Goal: Task Accomplishment & Management: Manage account settings

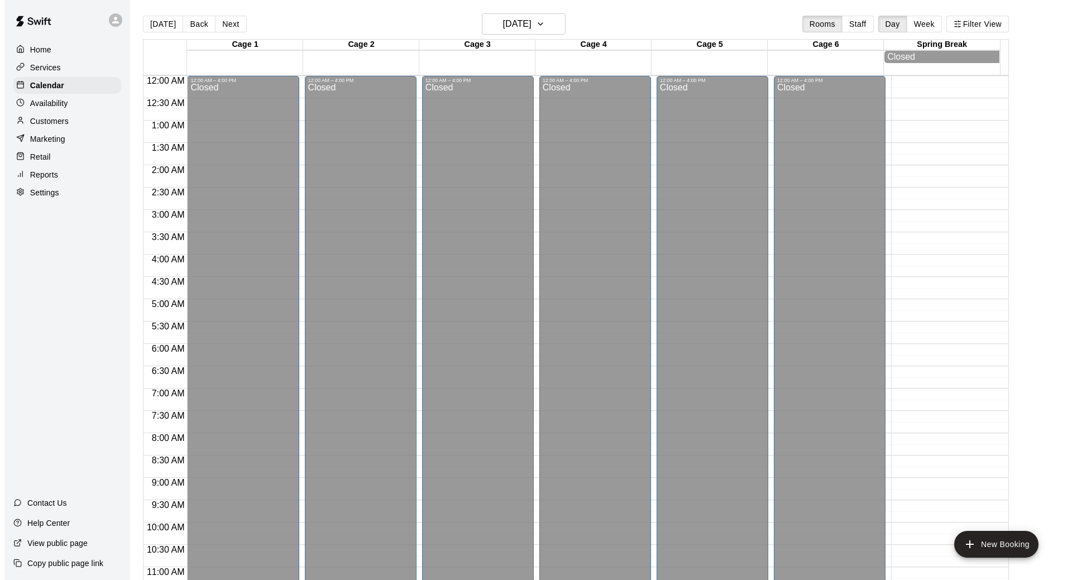
scroll to position [518, 0]
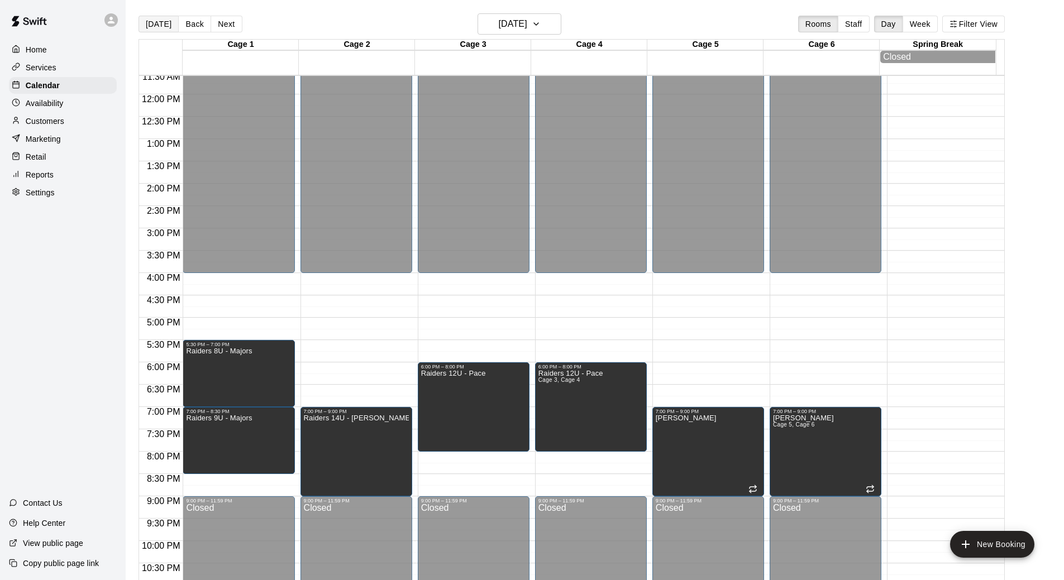
click at [161, 22] on button "[DATE]" at bounding box center [159, 24] width 40 height 17
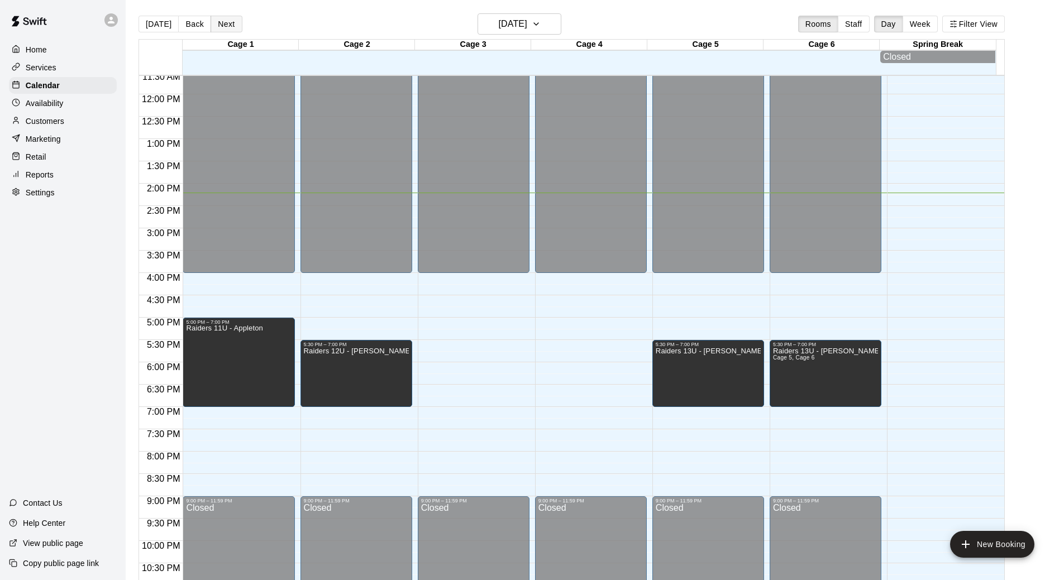
click at [214, 25] on button "Next" at bounding box center [226, 24] width 31 height 17
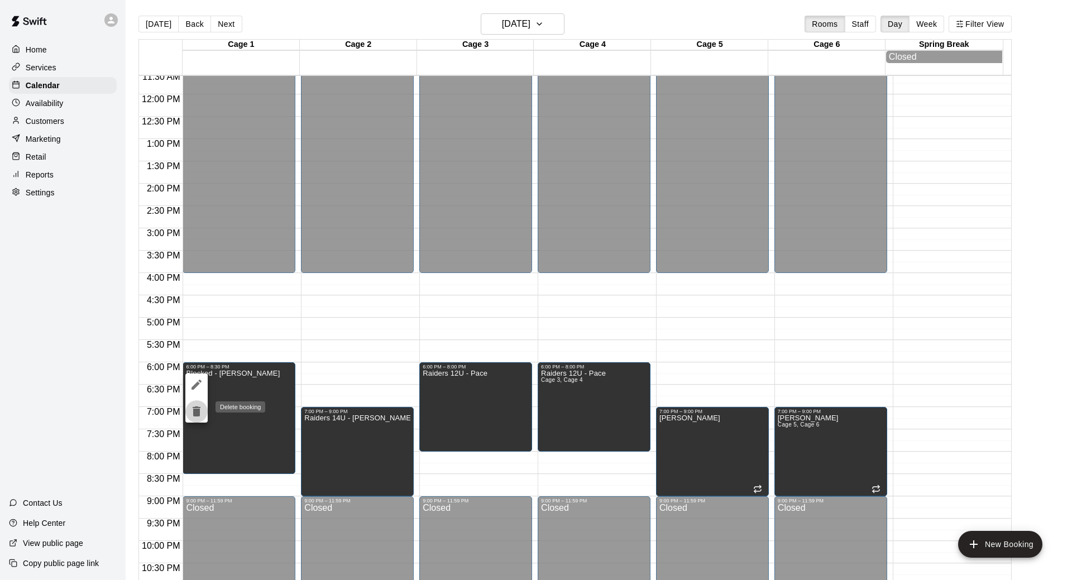
click at [195, 409] on icon "delete" at bounding box center [197, 412] width 8 height 10
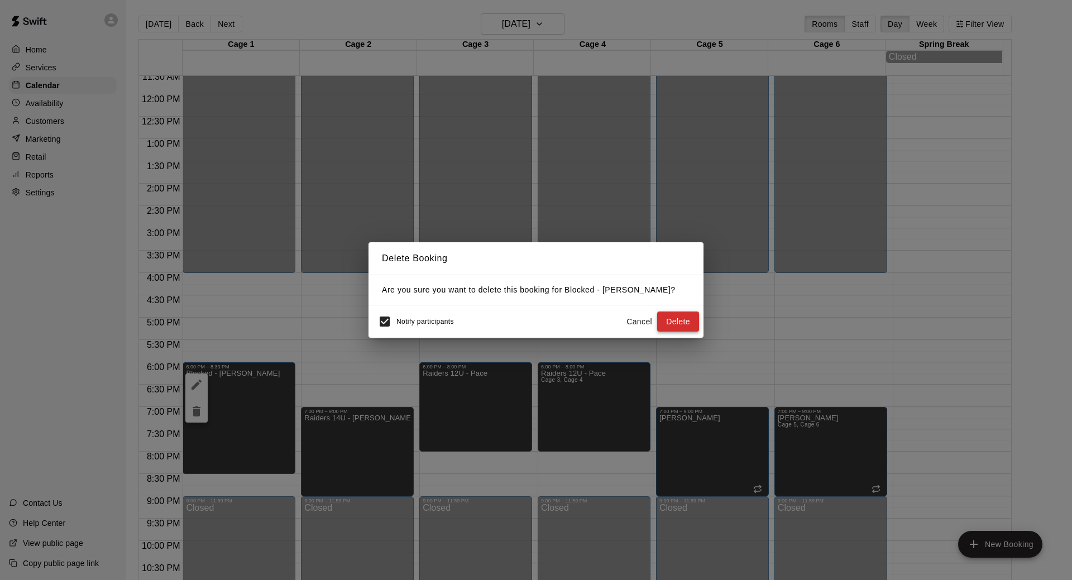
click at [669, 318] on button "Delete" at bounding box center [678, 322] width 42 height 21
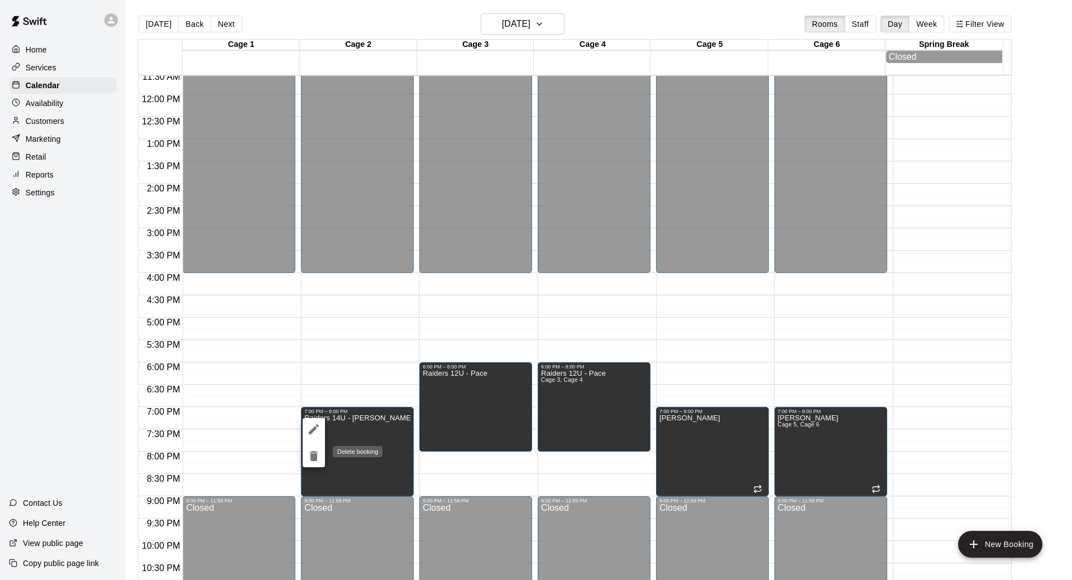
click at [312, 455] on icon "delete" at bounding box center [314, 456] width 8 height 10
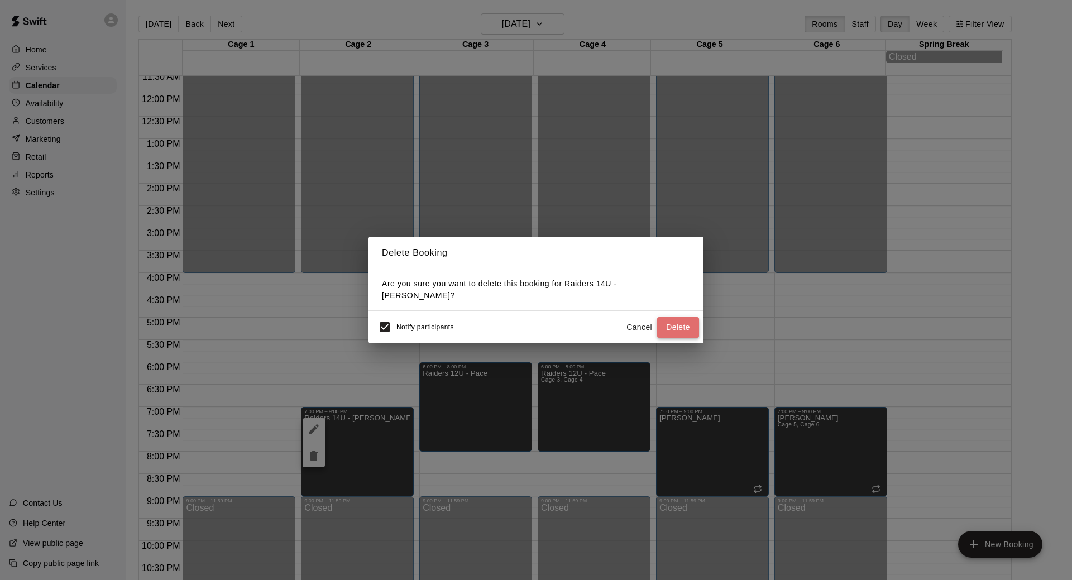
click at [684, 326] on button "Delete" at bounding box center [678, 327] width 42 height 21
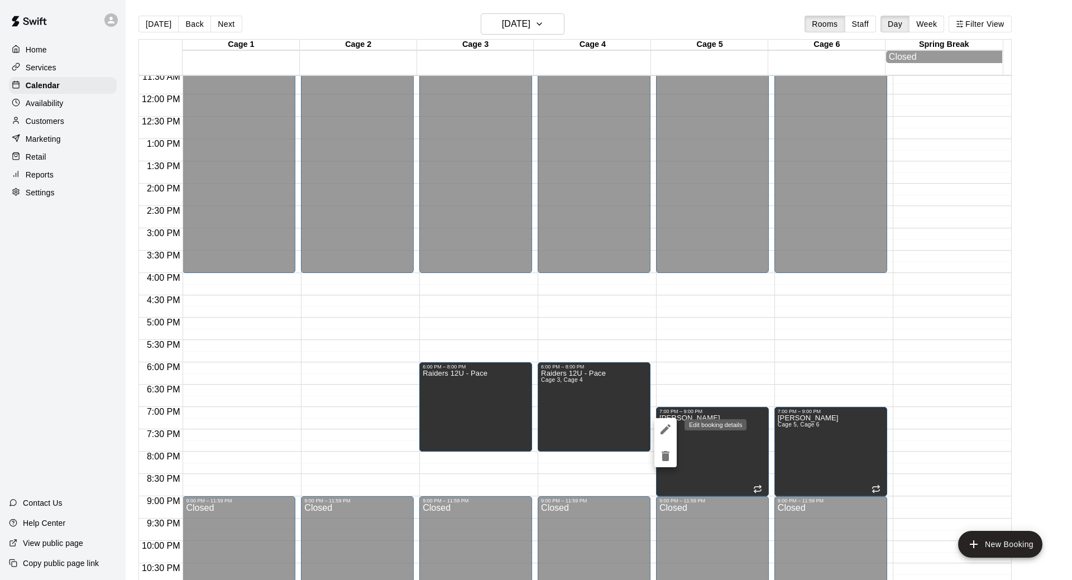
click at [666, 428] on icon "edit" at bounding box center [666, 429] width 10 height 10
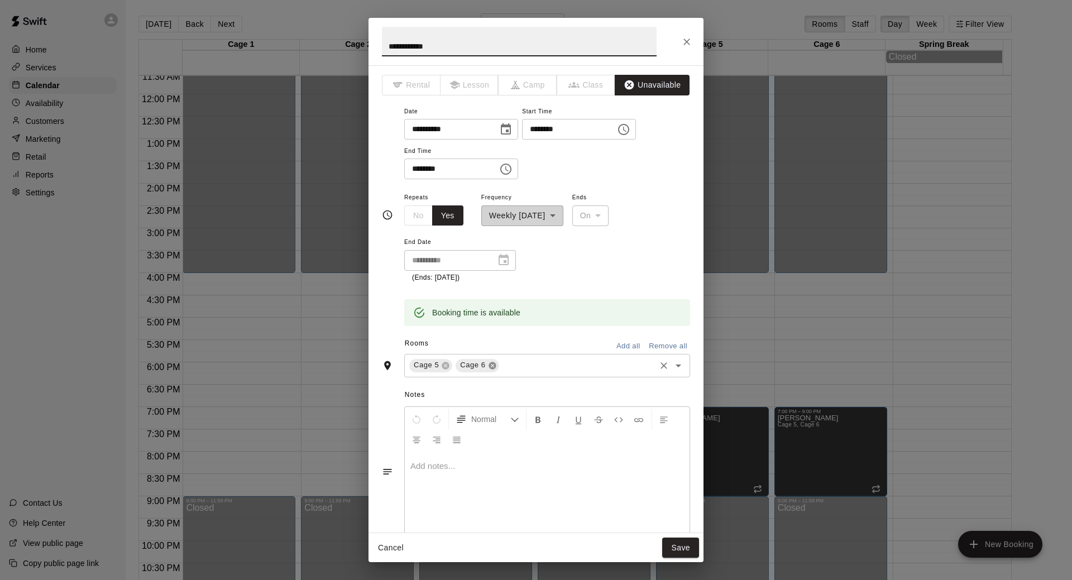
click at [495, 367] on icon at bounding box center [492, 365] width 7 height 7
click at [445, 367] on icon at bounding box center [445, 365] width 9 height 9
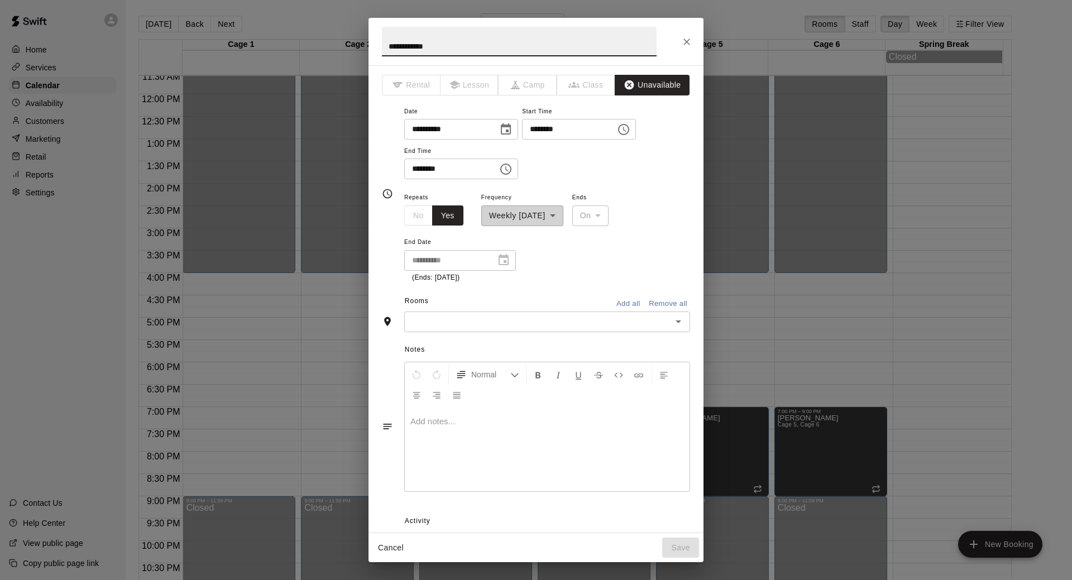
click at [451, 327] on input "text" at bounding box center [538, 322] width 261 height 14
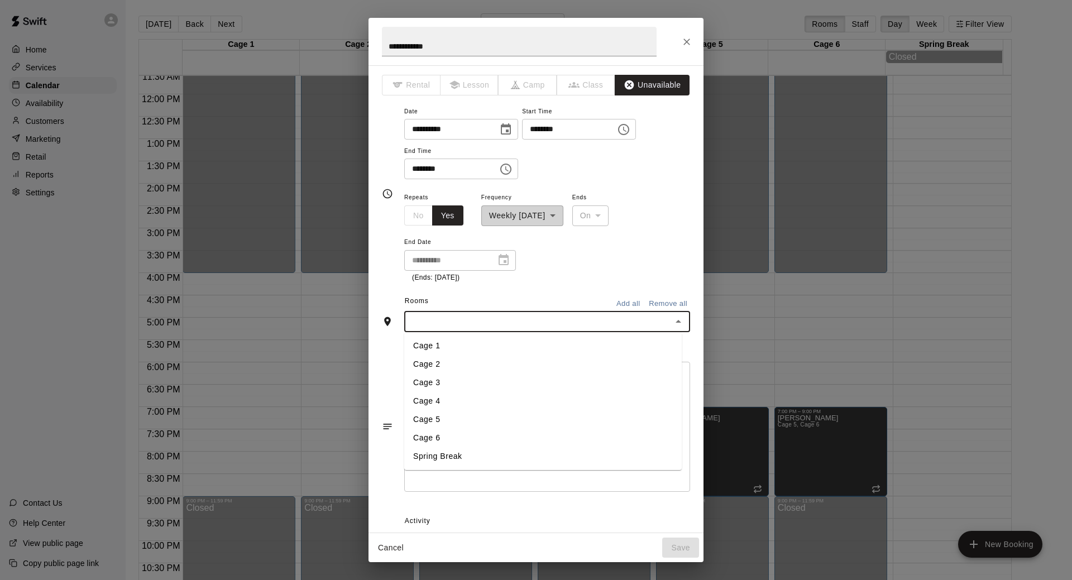
click at [446, 349] on li "Cage 1" at bounding box center [543, 346] width 278 height 18
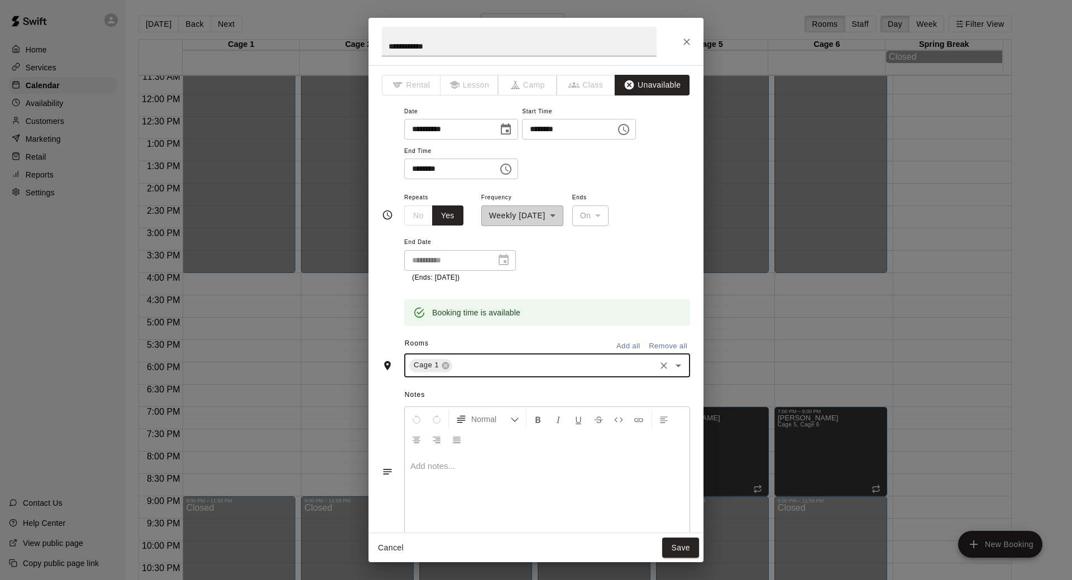
click at [474, 361] on input "text" at bounding box center [554, 366] width 200 height 14
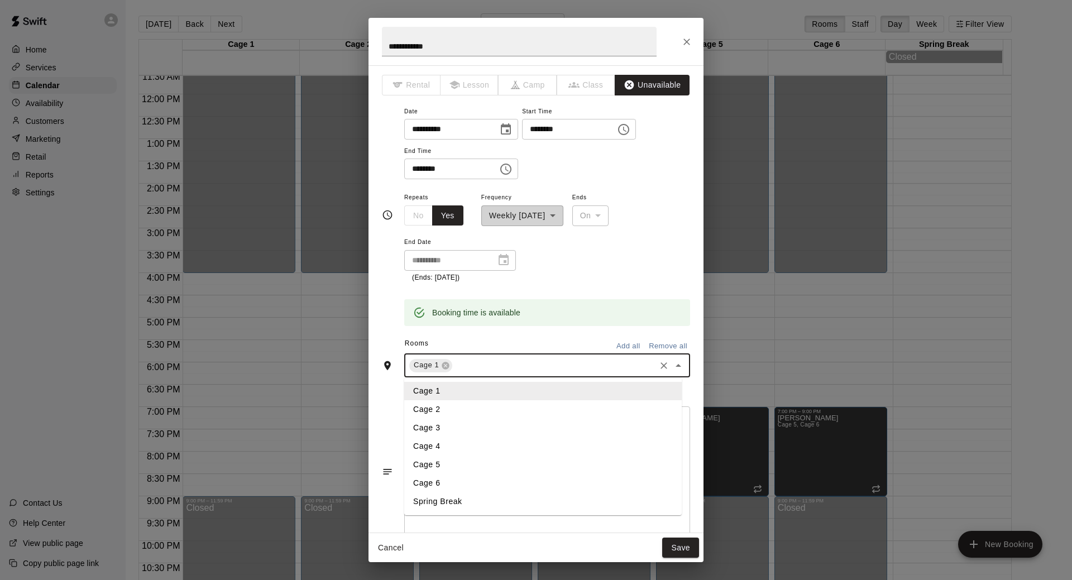
click at [450, 409] on li "Cage 2" at bounding box center [543, 409] width 278 height 18
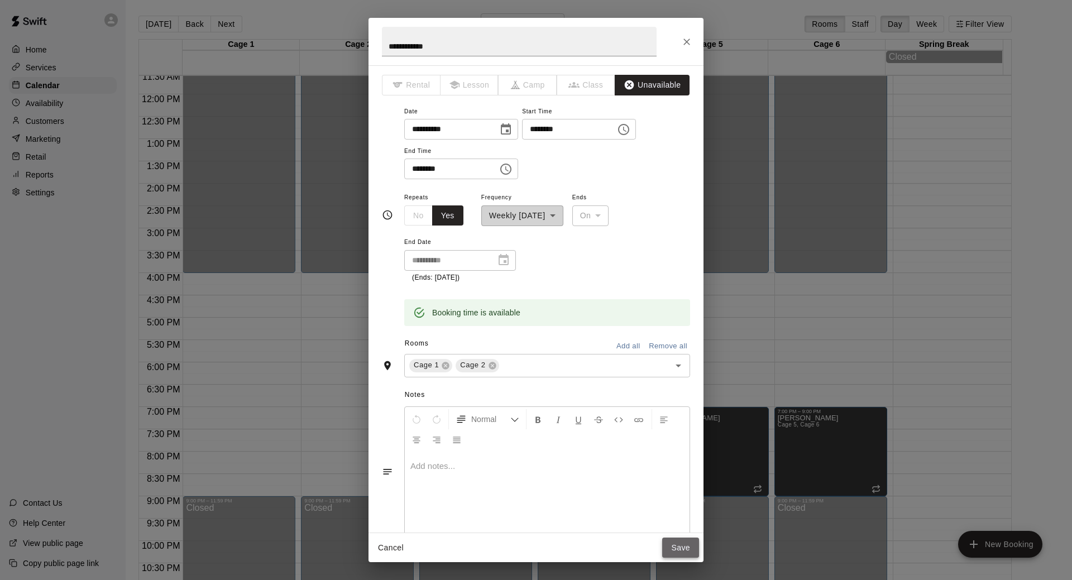
click at [678, 547] on button "Save" at bounding box center [680, 548] width 37 height 21
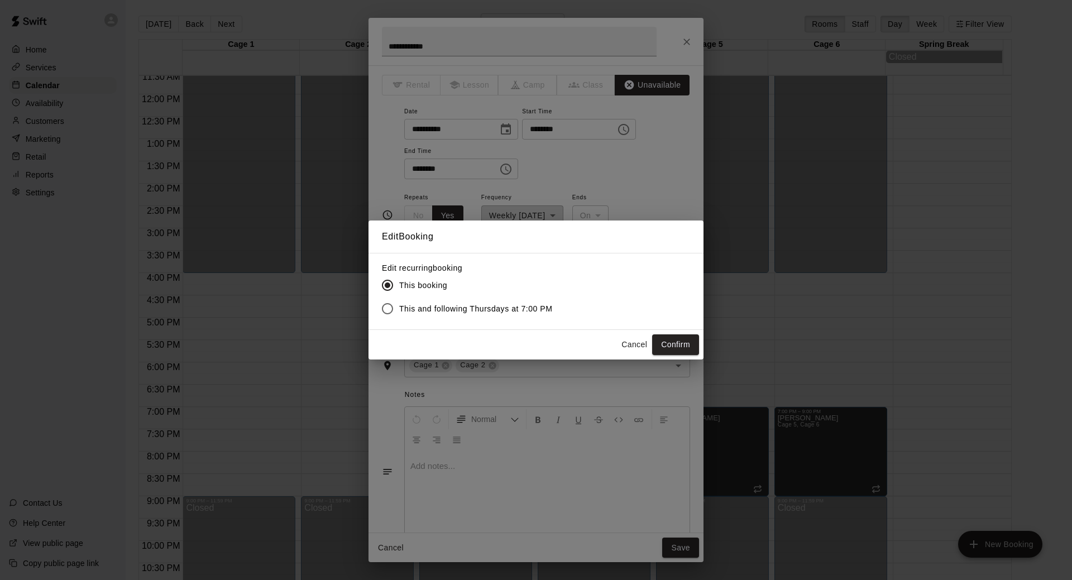
click at [667, 342] on button "Confirm" at bounding box center [675, 345] width 47 height 21
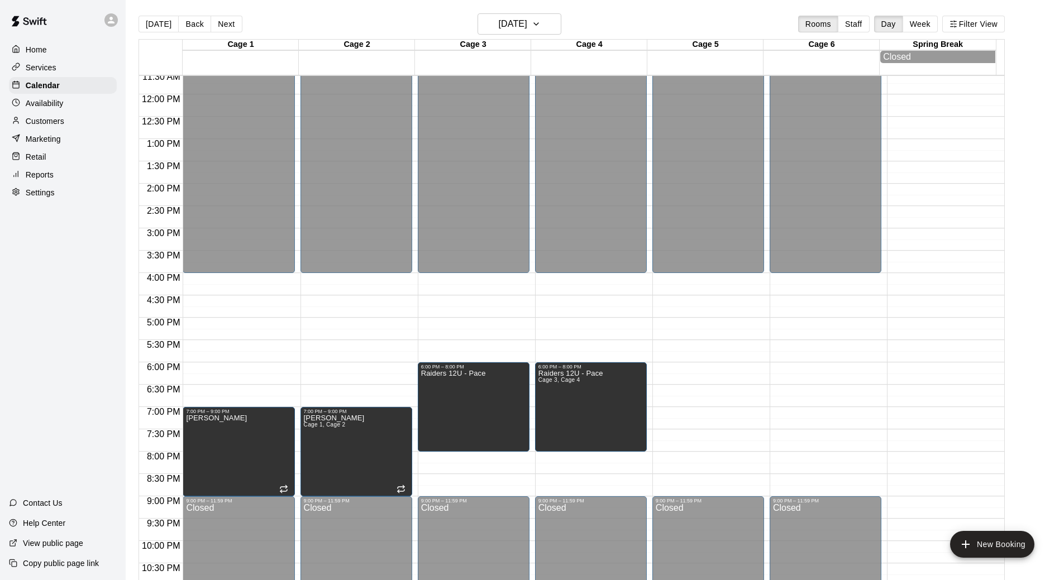
click at [670, 414] on div "12:00 AM – 4:00 PM Closed 9:00 PM – 11:59 PM Closed" at bounding box center [708, 94] width 112 height 1072
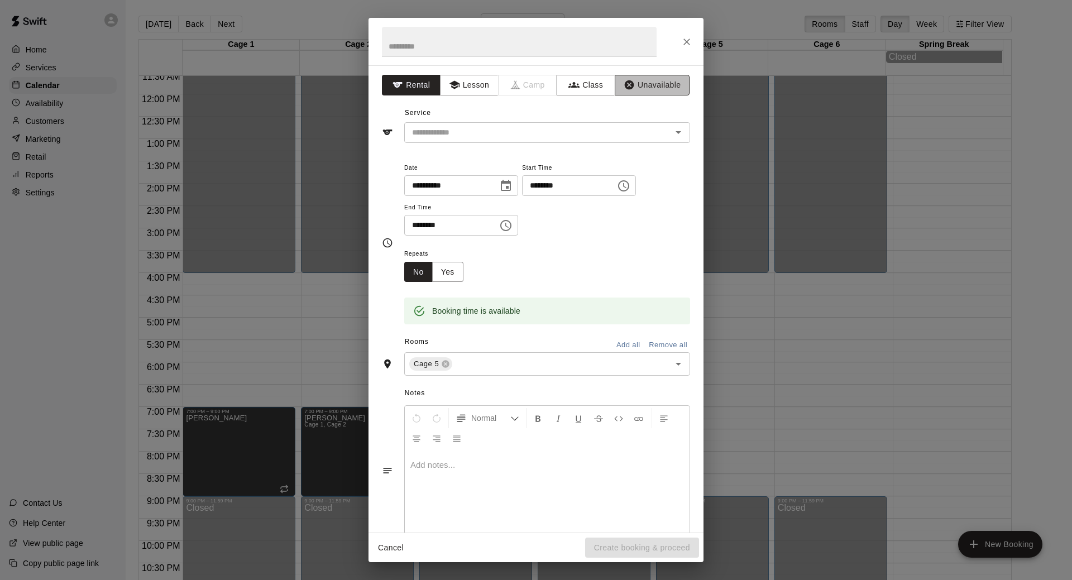
click at [654, 89] on button "Unavailable" at bounding box center [652, 85] width 75 height 21
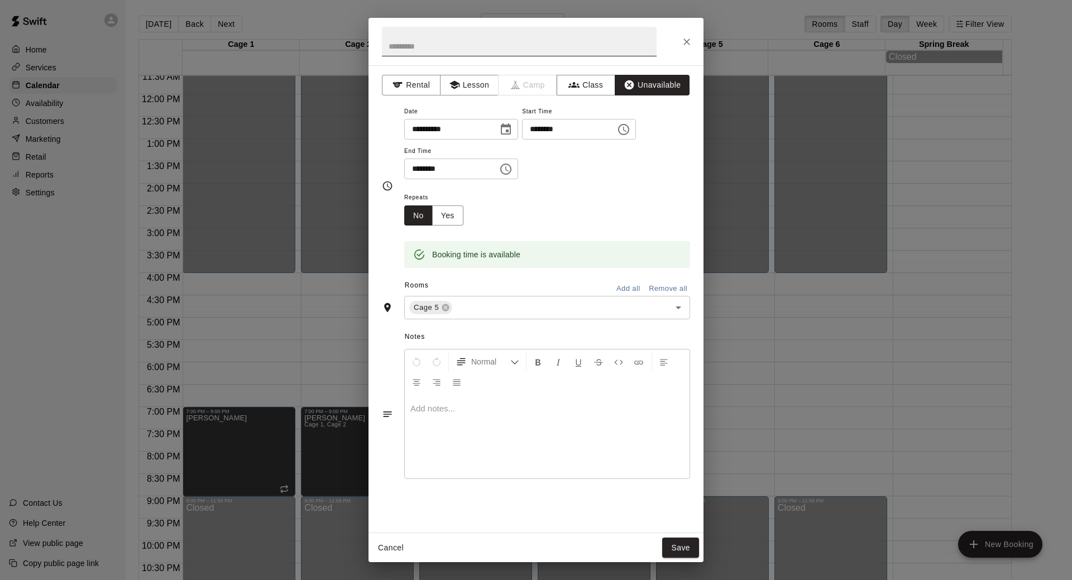
click at [500, 44] on input "text" at bounding box center [519, 42] width 275 height 30
type input "**********"
click at [513, 166] on icon "Choose time, selected time is 7:30 PM" at bounding box center [505, 169] width 13 height 13
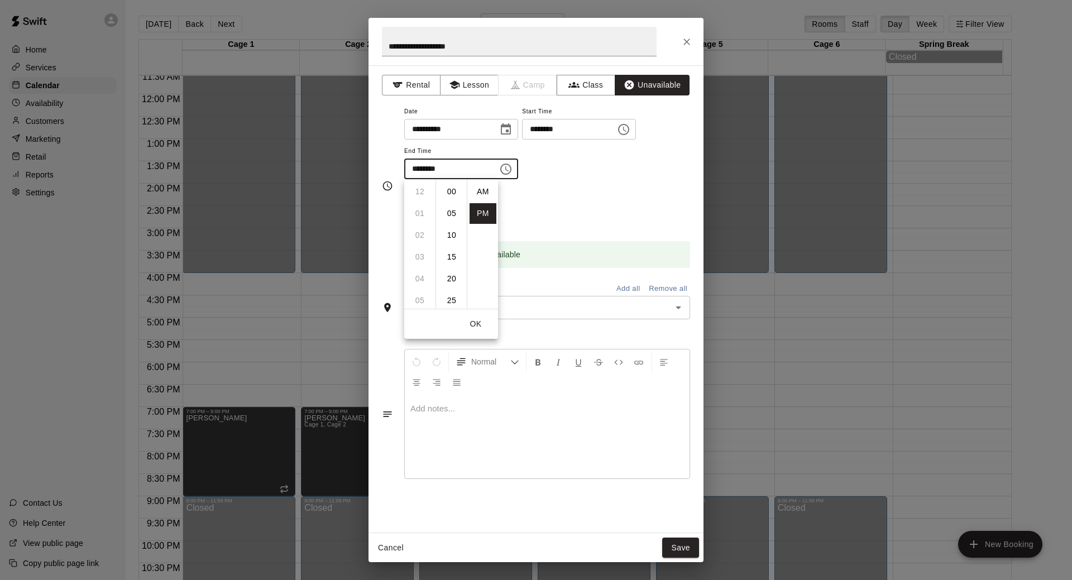
scroll to position [20, 0]
click at [426, 233] on li "09" at bounding box center [420, 235] width 27 height 21
click at [450, 190] on li "00" at bounding box center [451, 192] width 27 height 21
type input "********"
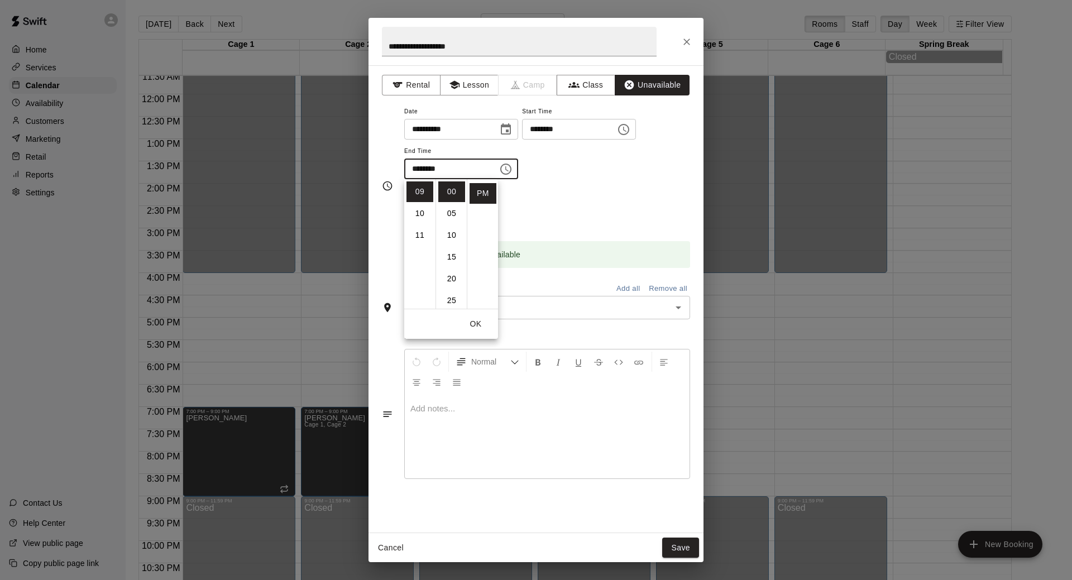
click at [578, 176] on div "**********" at bounding box center [547, 141] width 286 height 75
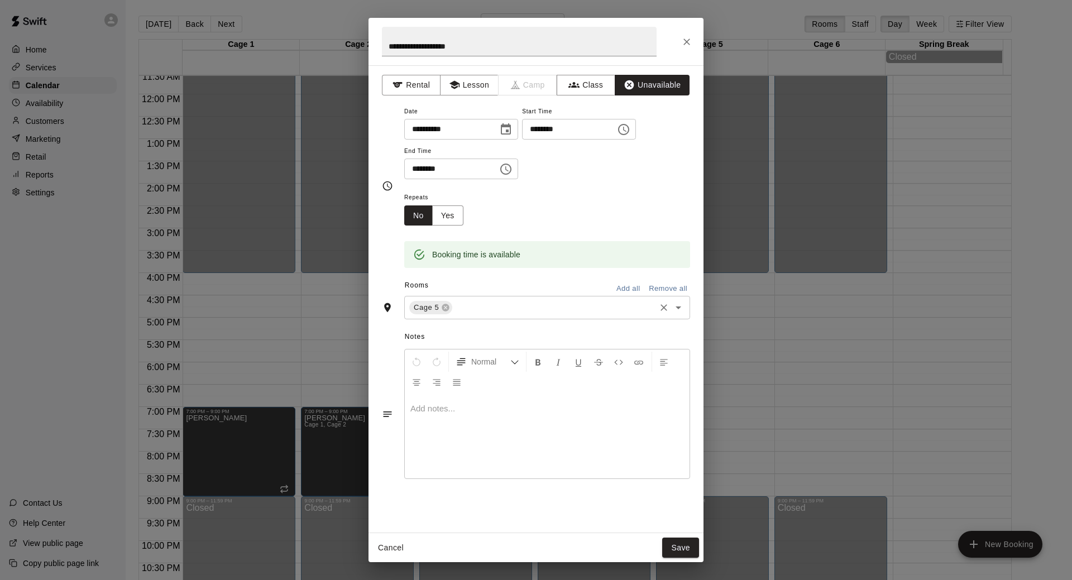
click at [503, 310] on input "text" at bounding box center [554, 308] width 200 height 14
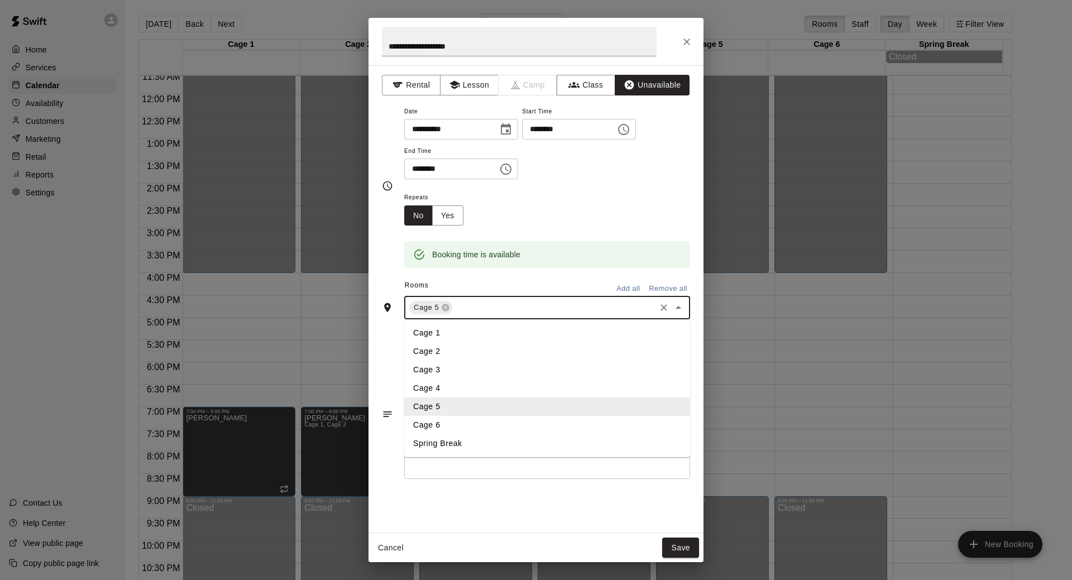
drag, startPoint x: 457, startPoint y: 418, endPoint x: 627, endPoint y: 187, distance: 287.2
click at [627, 187] on div "**********" at bounding box center [536, 299] width 335 height 468
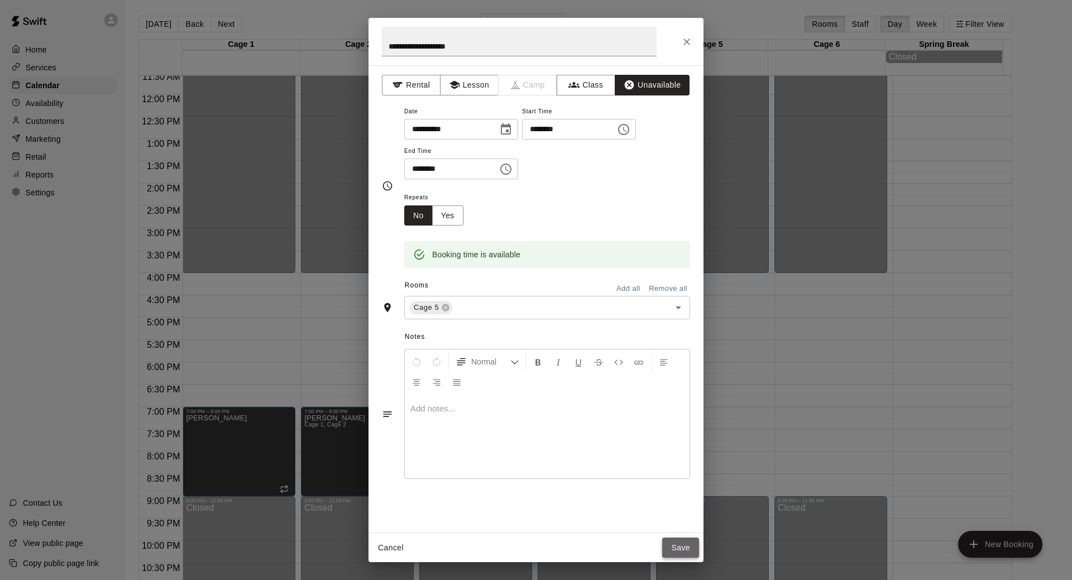
click at [676, 545] on button "Save" at bounding box center [680, 548] width 37 height 21
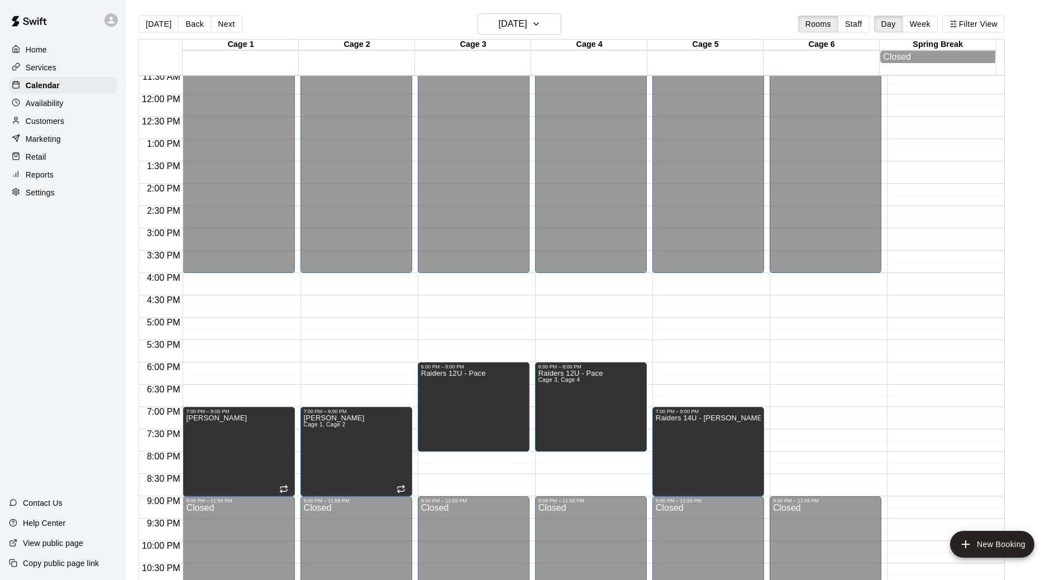
click at [824, 368] on div "12:00 AM – 4:00 PM Closed 9:00 PM – 11:59 PM Closed" at bounding box center [826, 94] width 112 height 1072
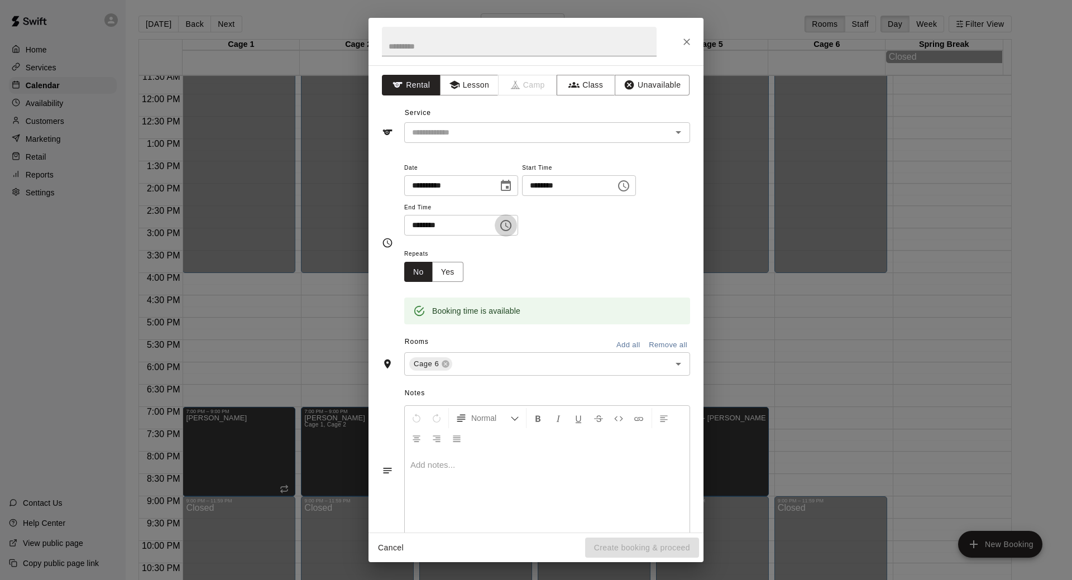
click at [512, 222] on icon "Choose time, selected time is 6:30 PM" at bounding box center [505, 225] width 11 height 11
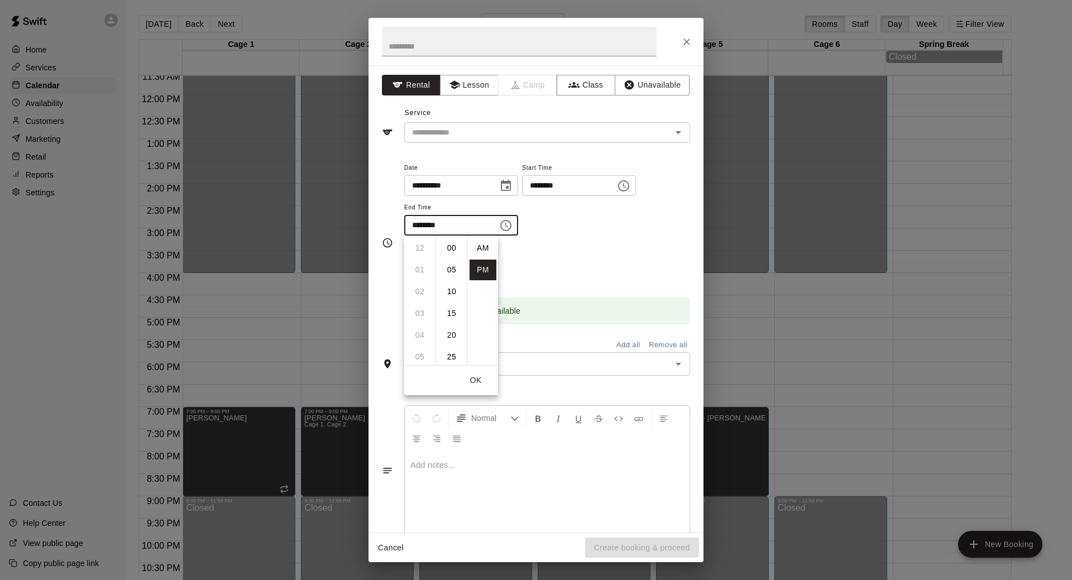
scroll to position [20, 0]
click at [424, 294] on li "08" at bounding box center [420, 292] width 27 height 21
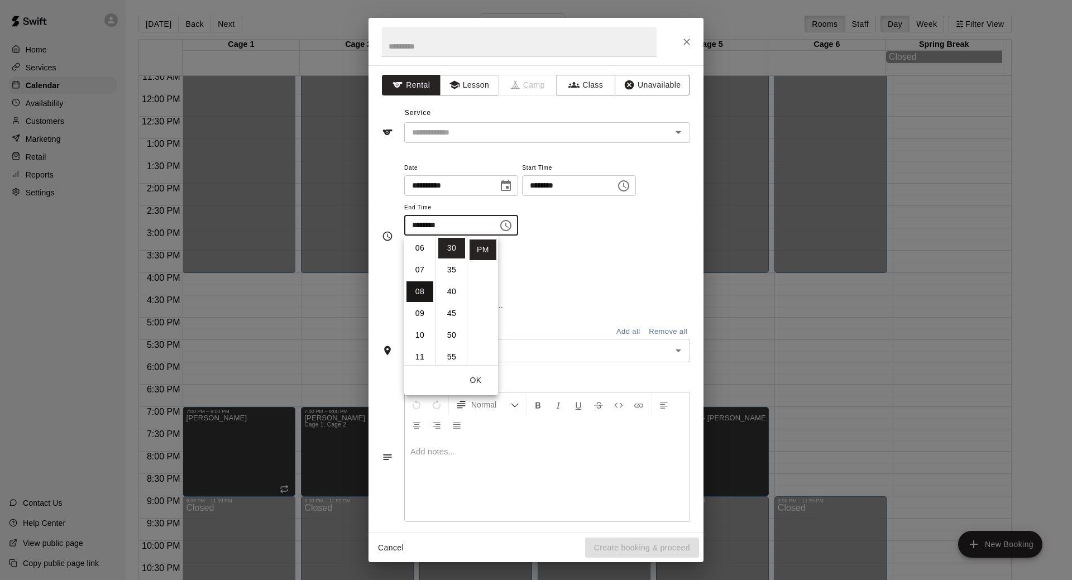
type input "********"
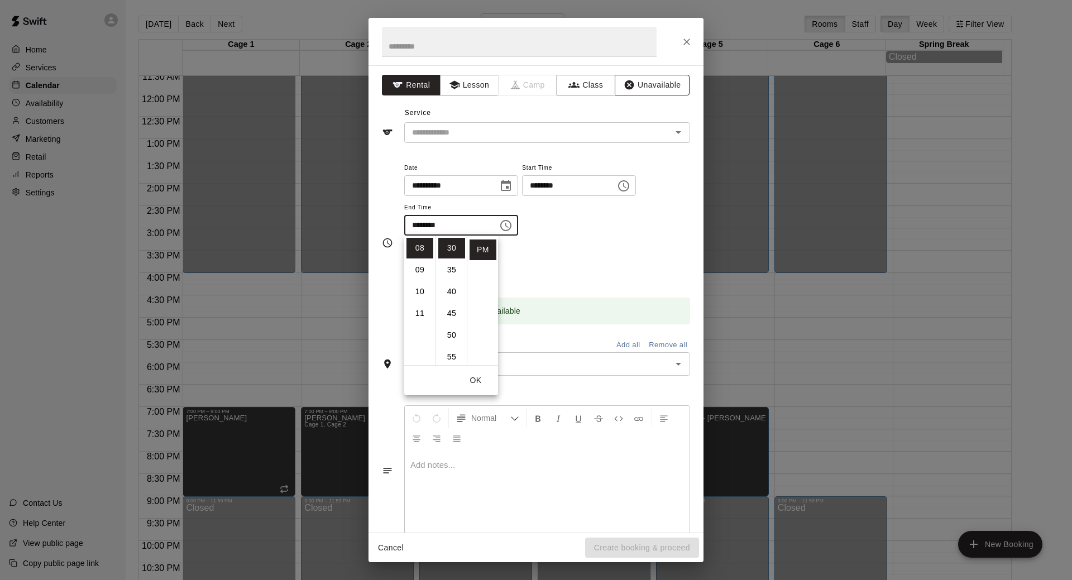
click at [647, 86] on button "Unavailable" at bounding box center [652, 85] width 75 height 21
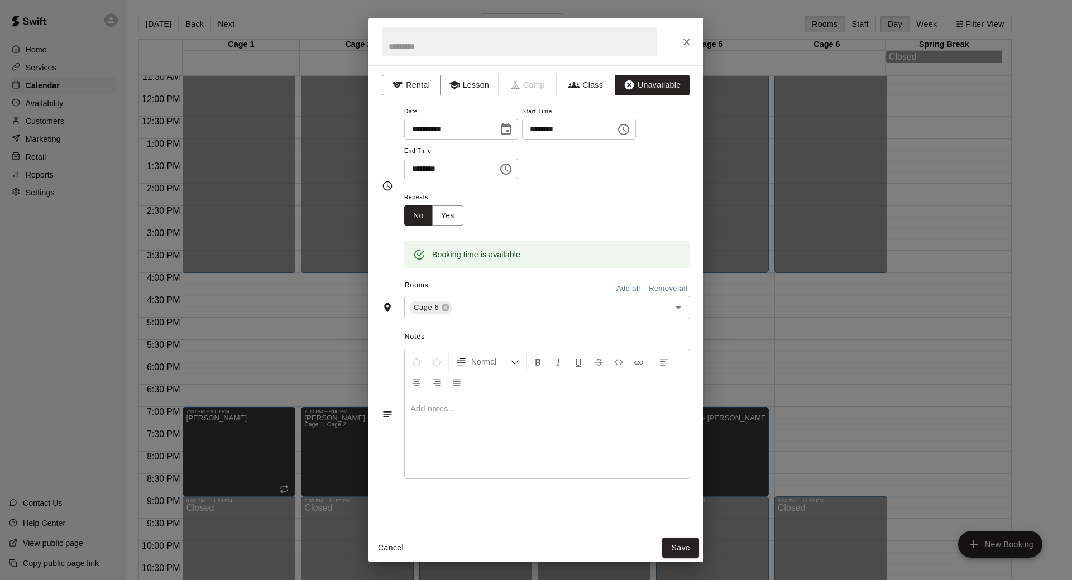
drag, startPoint x: 507, startPoint y: 49, endPoint x: 503, endPoint y: 54, distance: 6.8
click at [506, 49] on input "text" at bounding box center [519, 42] width 275 height 30
type input "**********"
click at [681, 551] on button "Save" at bounding box center [680, 548] width 37 height 21
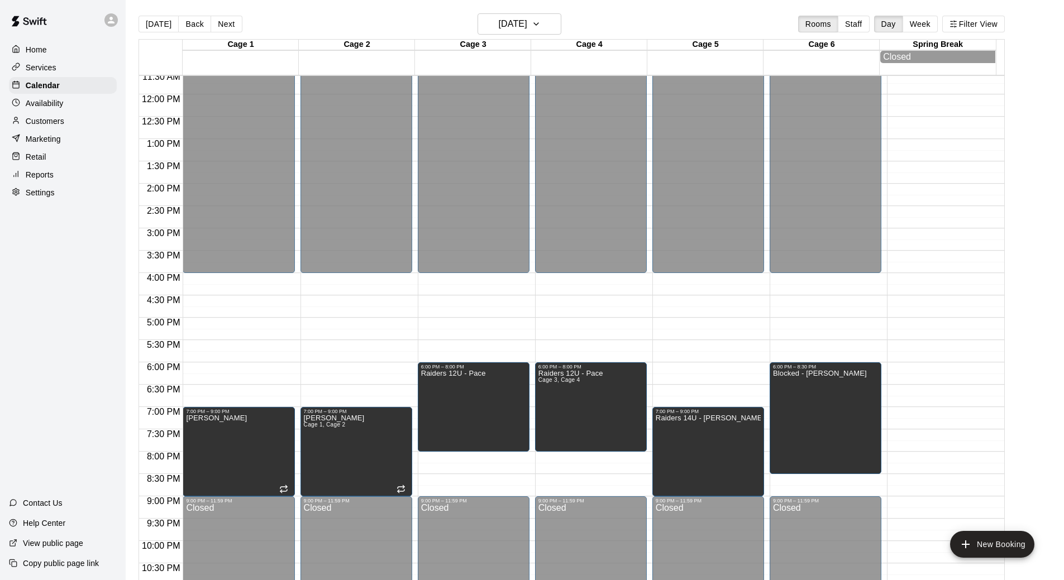
click at [904, 404] on div at bounding box center [943, 94] width 112 height 1072
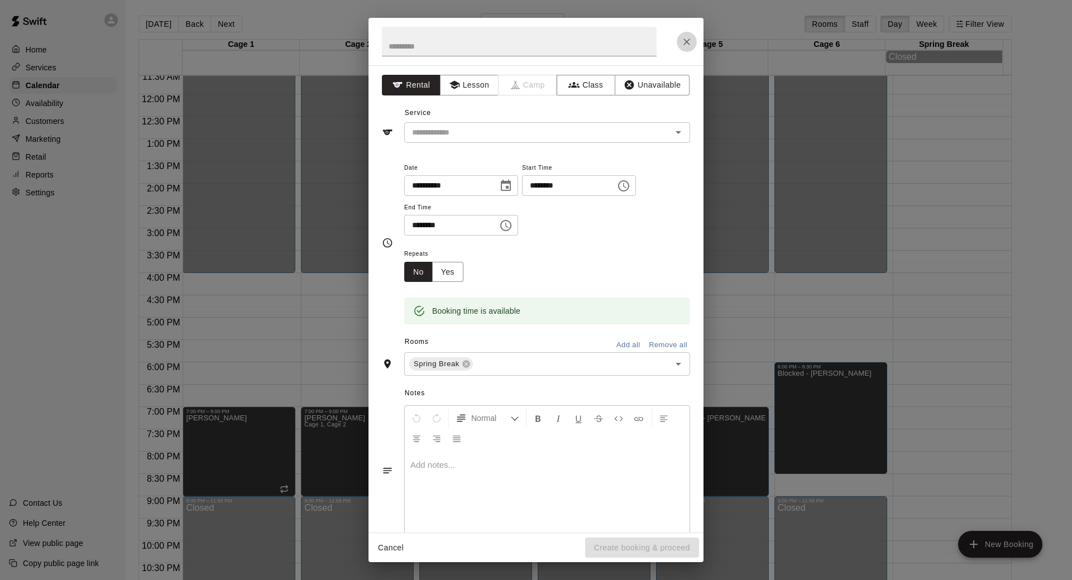
click at [685, 45] on icon "Close" at bounding box center [686, 41] width 11 height 11
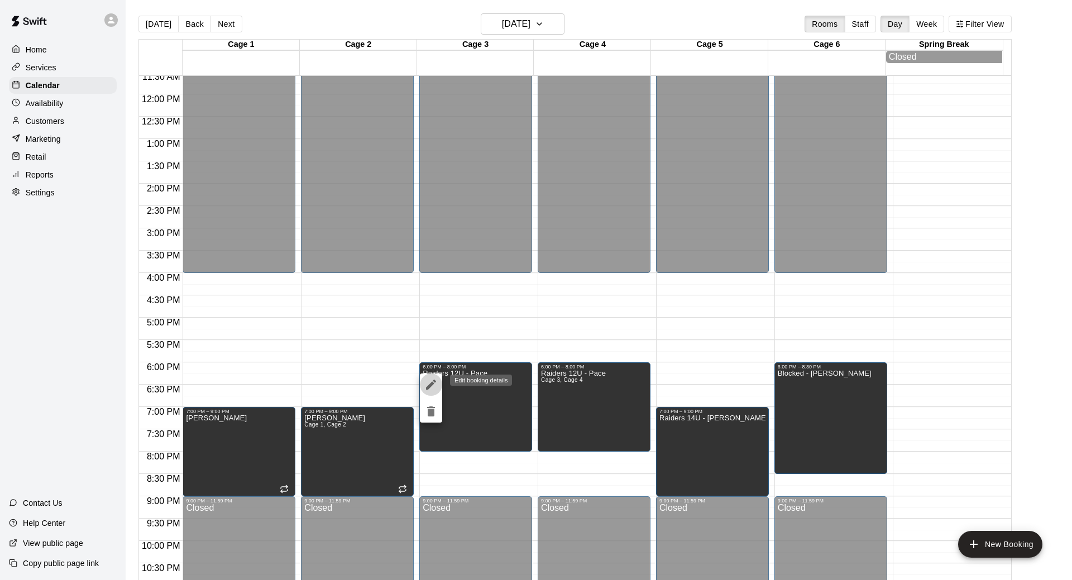
click at [431, 384] on icon "edit" at bounding box center [431, 385] width 10 height 10
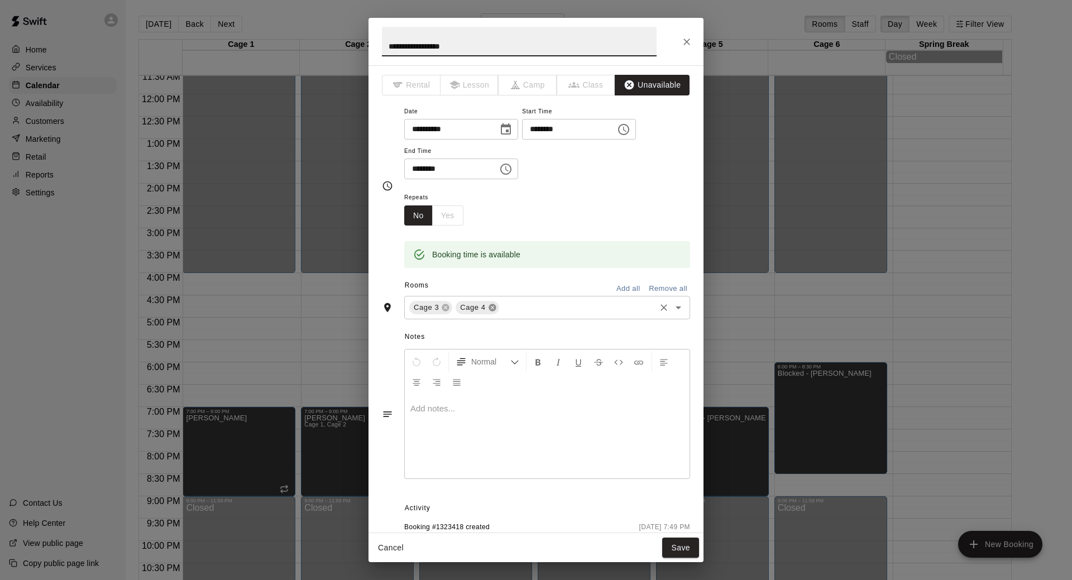
click at [492, 306] on icon at bounding box center [492, 307] width 7 height 7
click at [680, 550] on button "Save" at bounding box center [680, 548] width 37 height 21
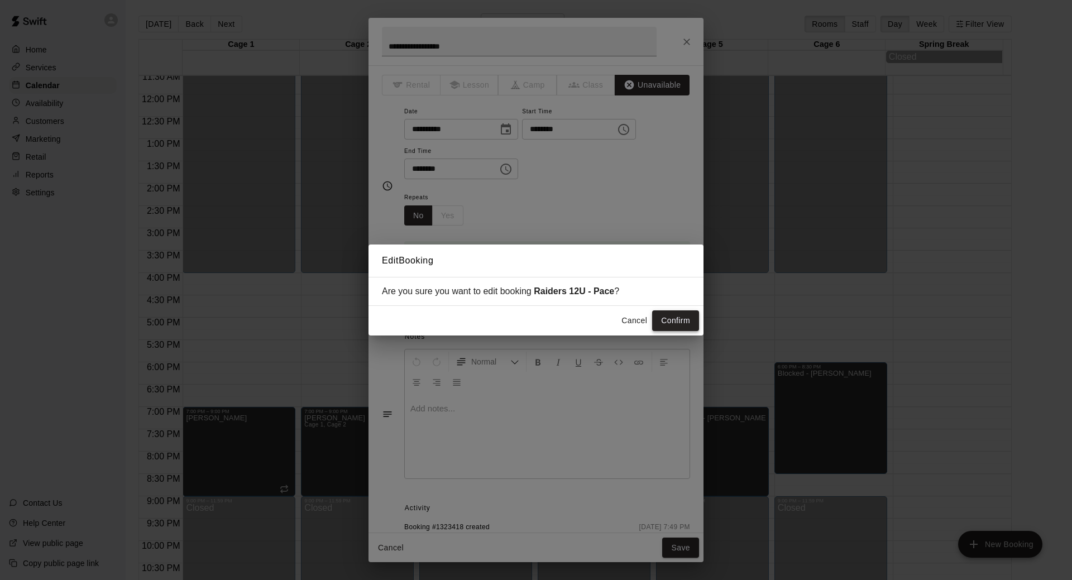
click at [662, 316] on button "Confirm" at bounding box center [675, 321] width 47 height 21
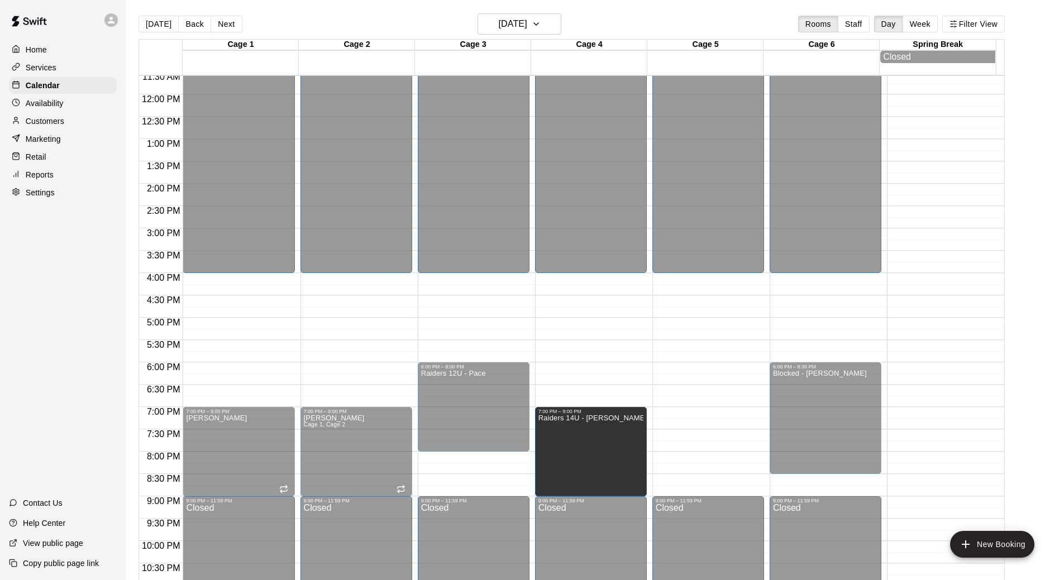
drag, startPoint x: 683, startPoint y: 448, endPoint x: 592, endPoint y: 454, distance: 91.2
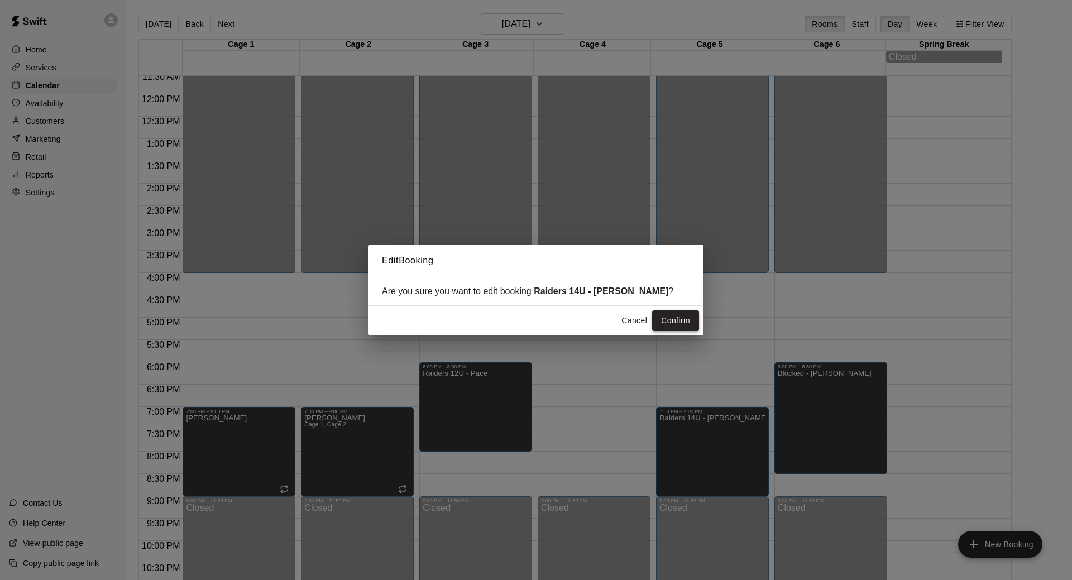
click at [690, 316] on button "Confirm" at bounding box center [675, 321] width 47 height 21
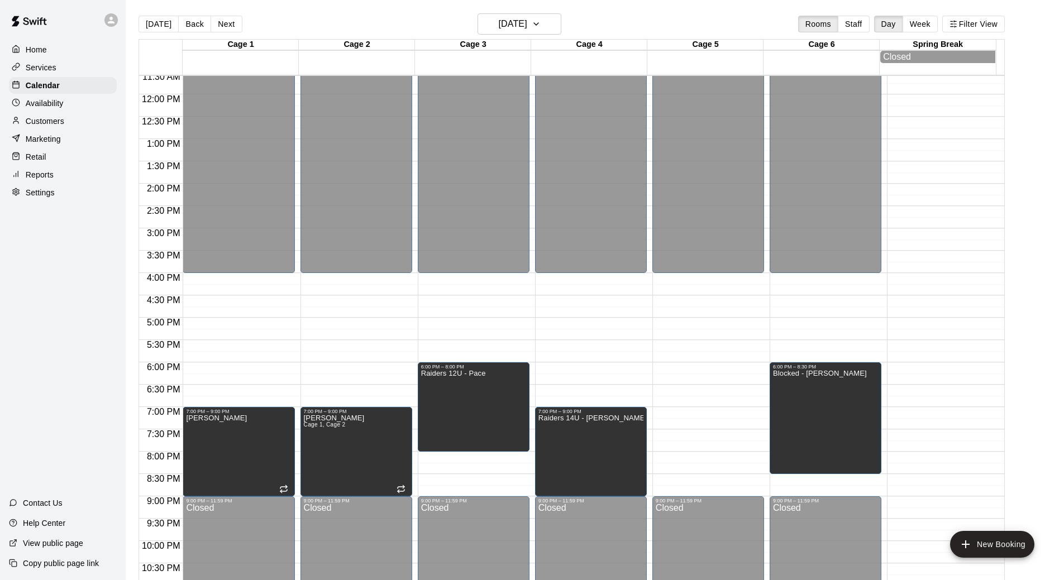
click at [565, 371] on div "12:00 AM – 4:00 PM Closed 7:00 PM – 9:00 PM Raiders 14U - [PERSON_NAME] 9:00 PM…" at bounding box center [591, 94] width 112 height 1072
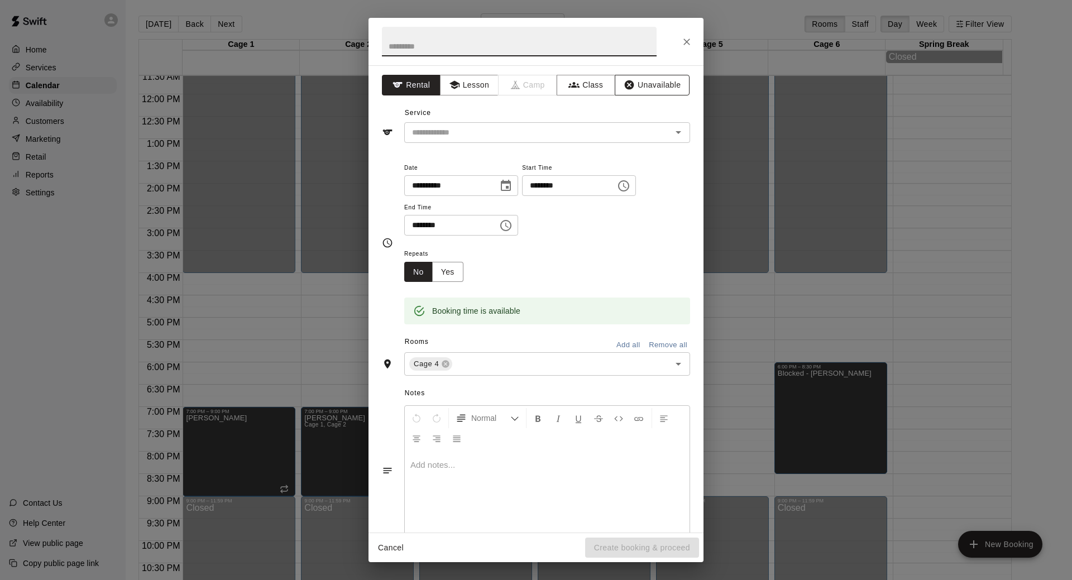
click at [660, 90] on button "Unavailable" at bounding box center [652, 85] width 75 height 21
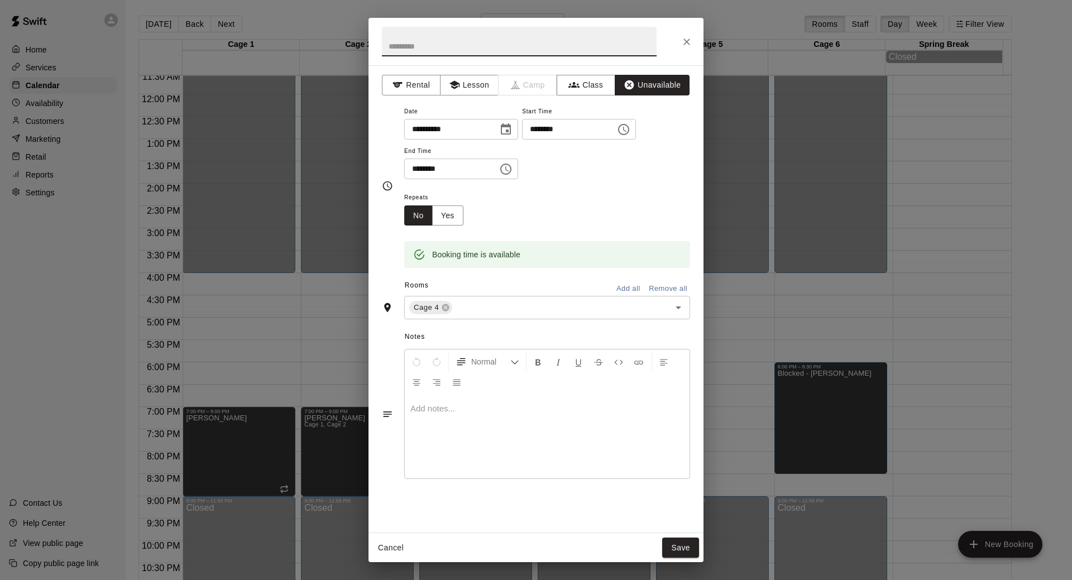
click at [516, 53] on input "text" at bounding box center [519, 42] width 275 height 30
type input "**********"
click at [513, 169] on icon "Choose time, selected time is 6:30 PM" at bounding box center [505, 169] width 13 height 13
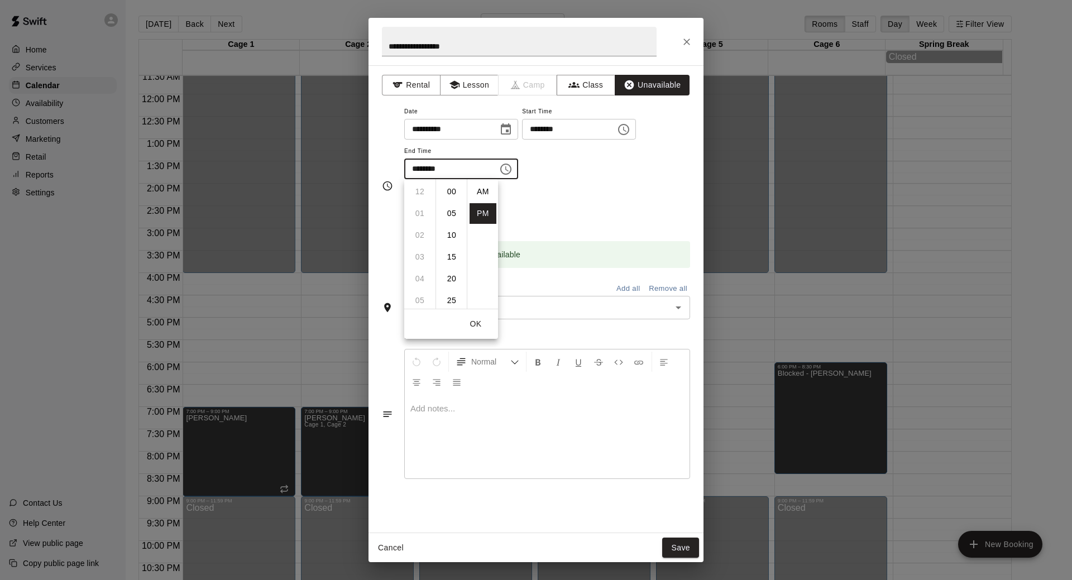
scroll to position [20, 0]
click at [423, 214] on li "07" at bounding box center [420, 213] width 27 height 21
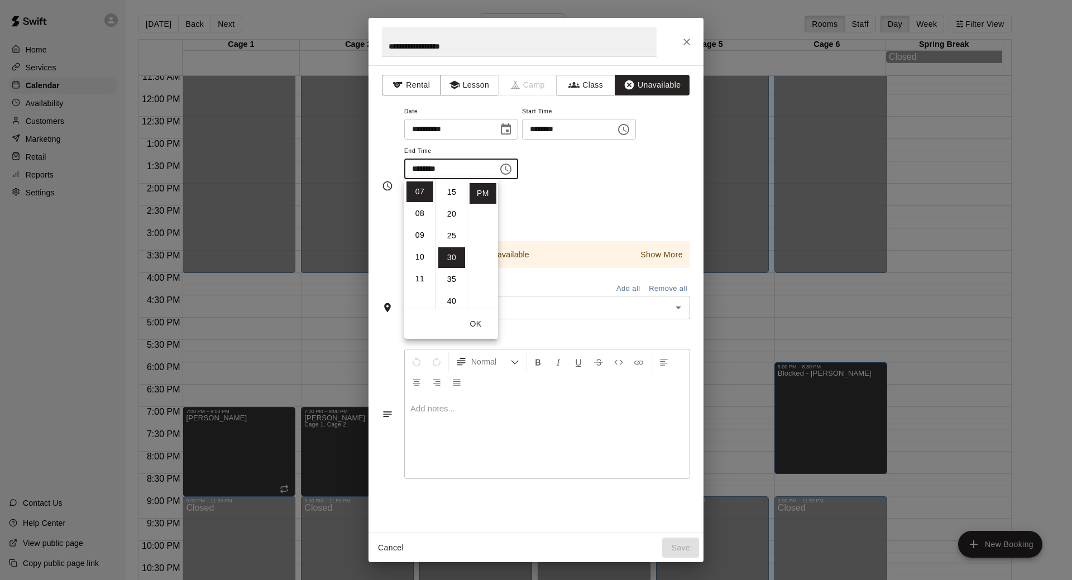
scroll to position [0, 0]
click at [455, 184] on li "00" at bounding box center [451, 192] width 27 height 21
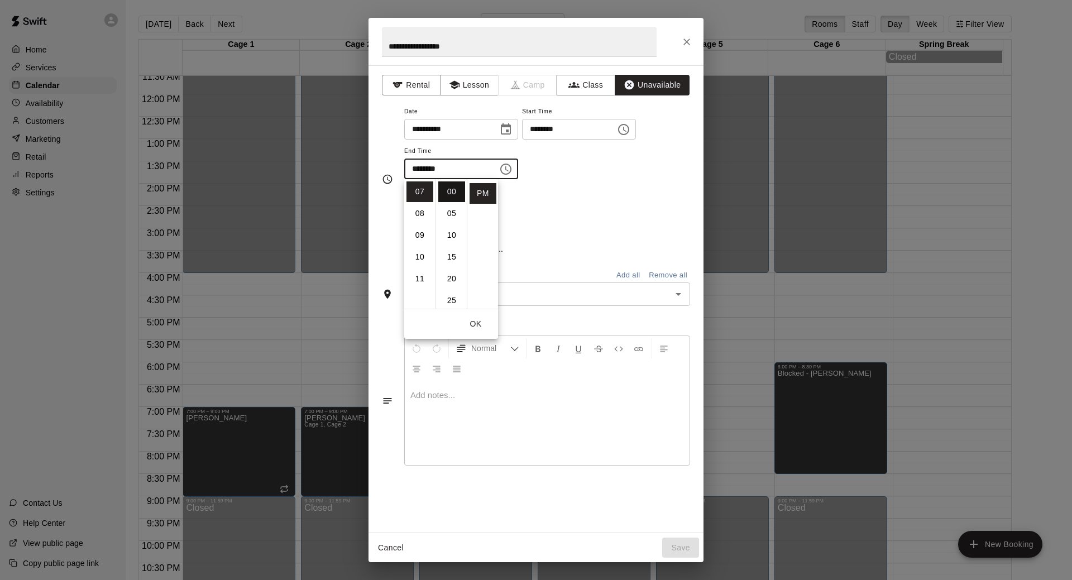
type input "********"
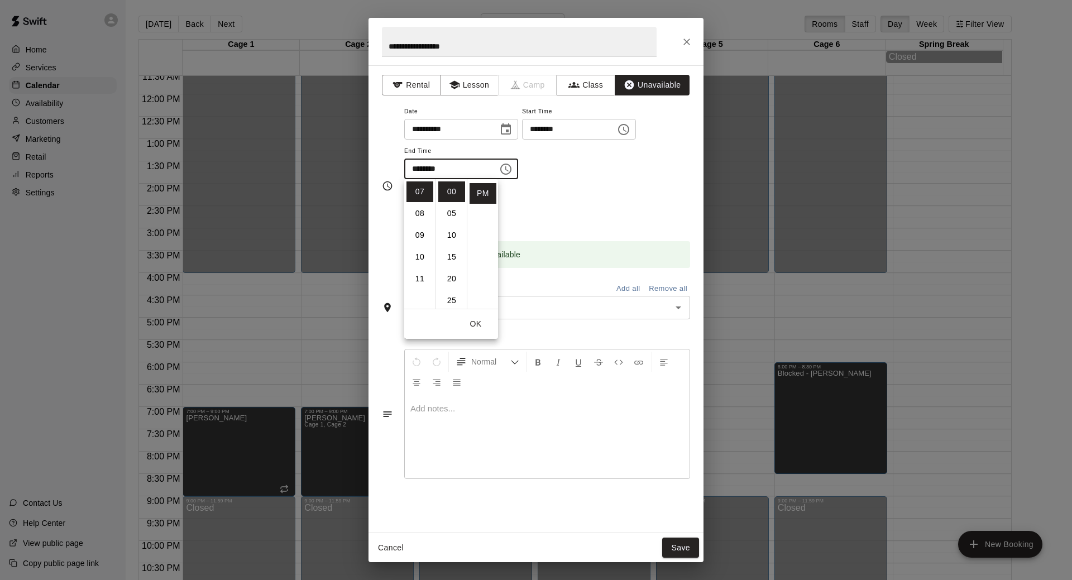
click at [599, 179] on div "**********" at bounding box center [547, 141] width 286 height 75
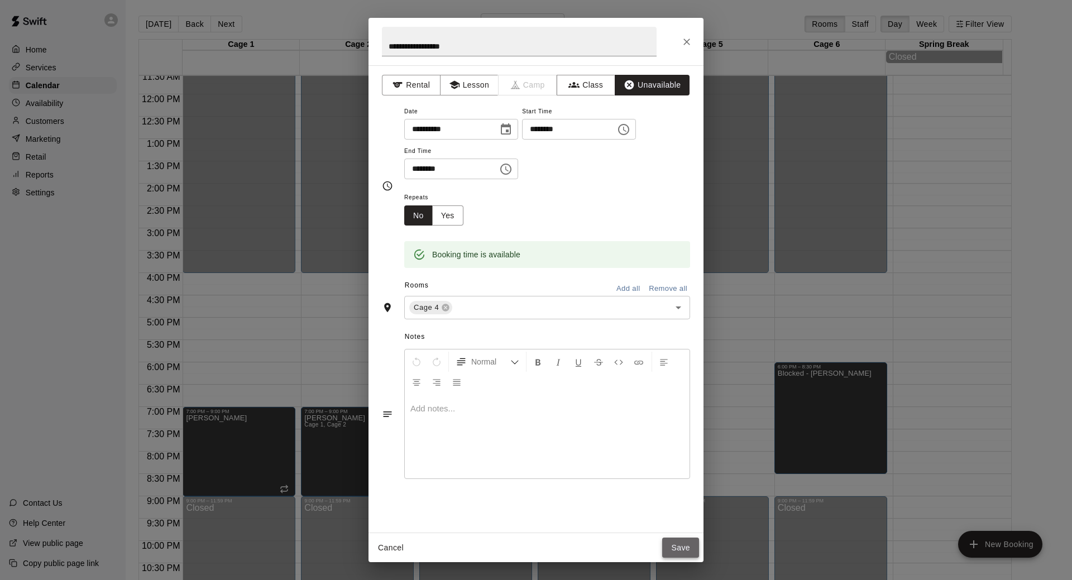
click at [678, 546] on button "Save" at bounding box center [680, 548] width 37 height 21
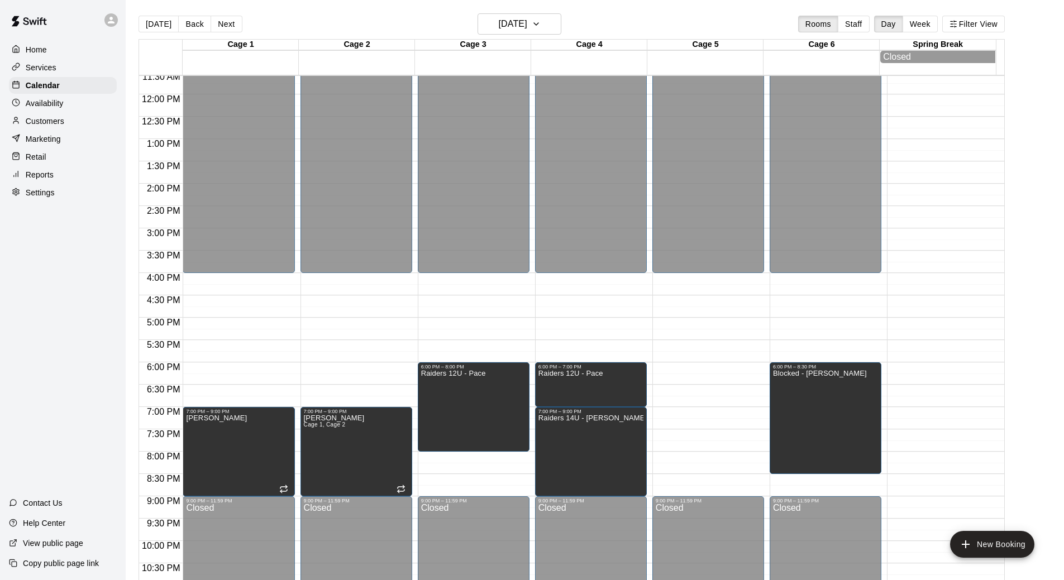
click at [701, 283] on div "12:00 AM – 4:00 PM Closed 9:00 PM – 11:59 PM Closed" at bounding box center [708, 94] width 112 height 1072
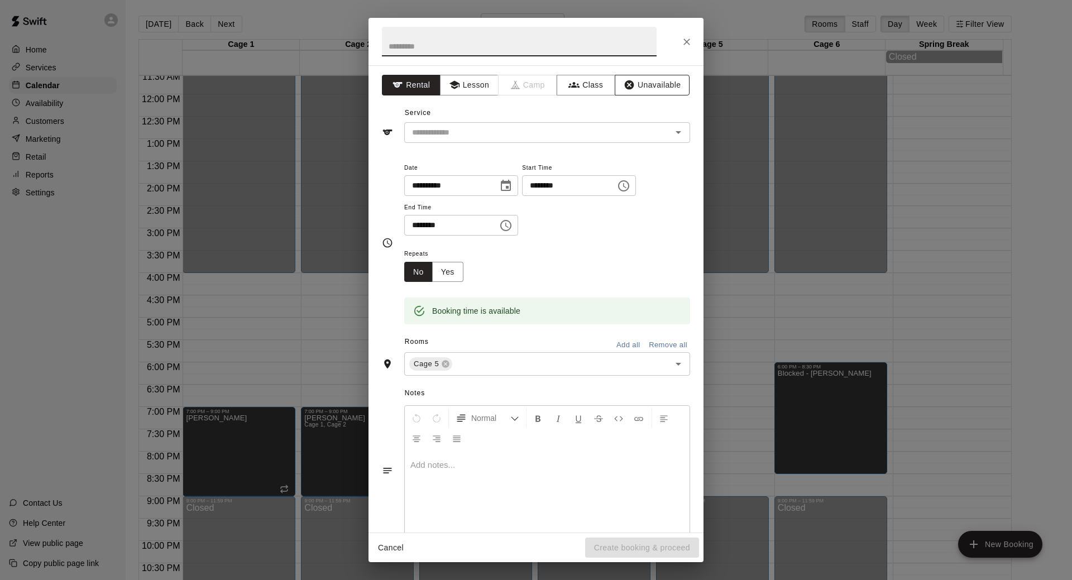
click at [650, 89] on button "Unavailable" at bounding box center [652, 85] width 75 height 21
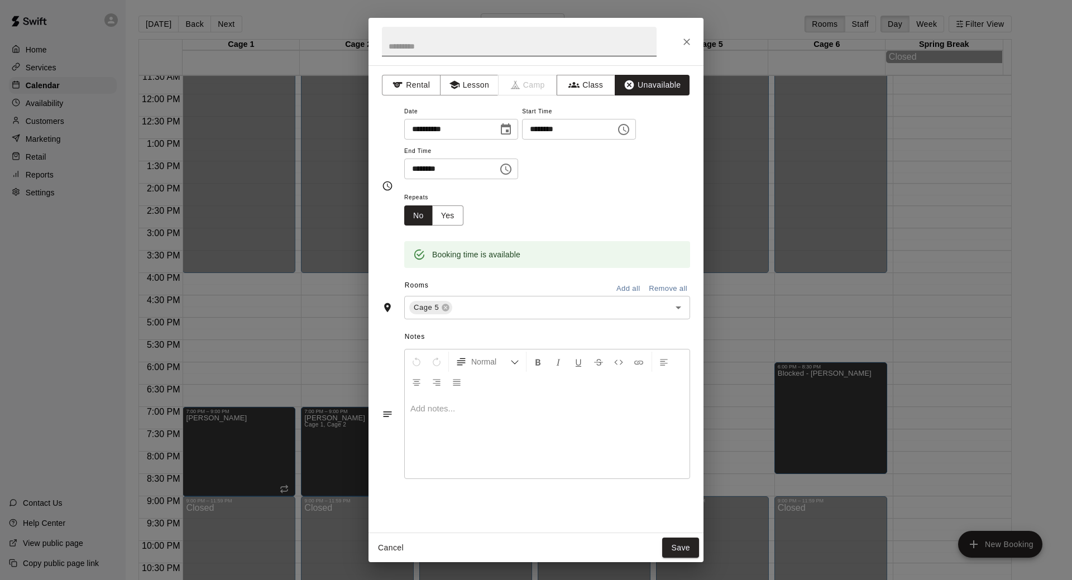
click at [517, 46] on input "text" at bounding box center [519, 42] width 275 height 30
type input "**********"
click at [517, 173] on button "Choose time, selected time is 4:30 PM" at bounding box center [506, 169] width 22 height 22
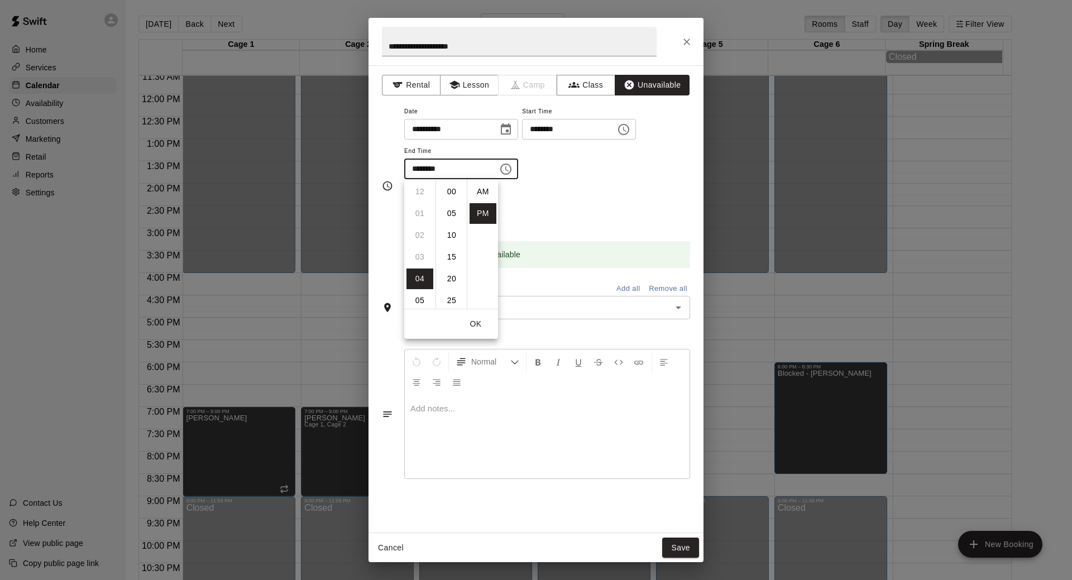
scroll to position [20, 0]
click at [416, 297] on li "09" at bounding box center [420, 300] width 27 height 21
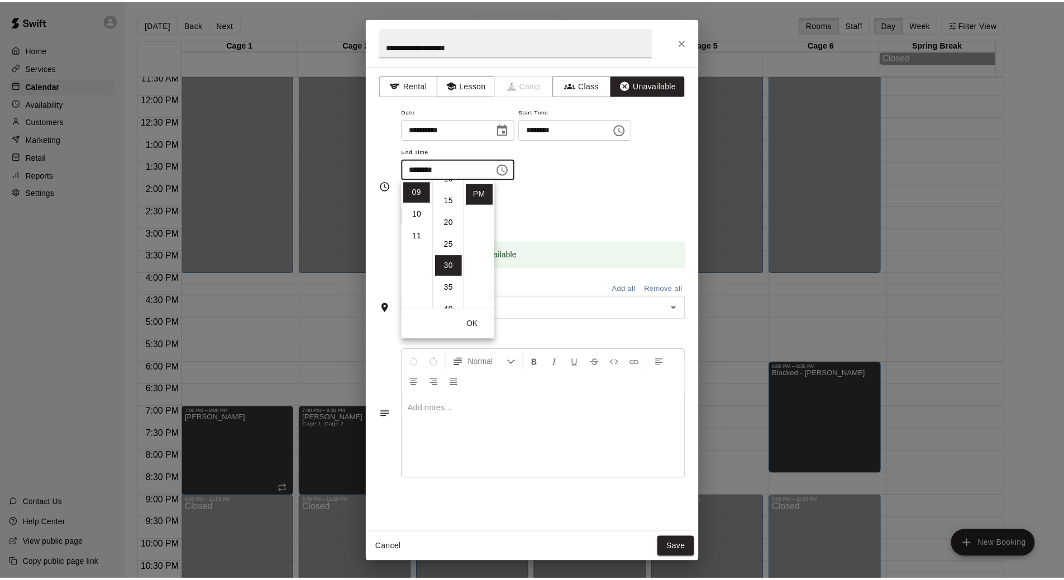
scroll to position [0, 0]
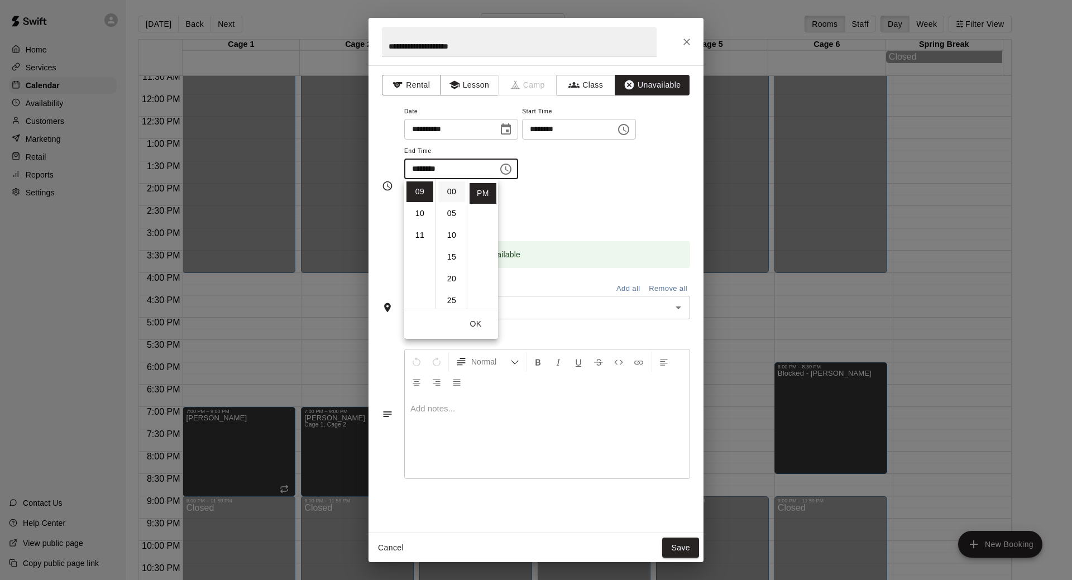
click at [452, 192] on li "00" at bounding box center [451, 192] width 27 height 21
type input "********"
click at [600, 187] on div "**********" at bounding box center [547, 147] width 286 height 87
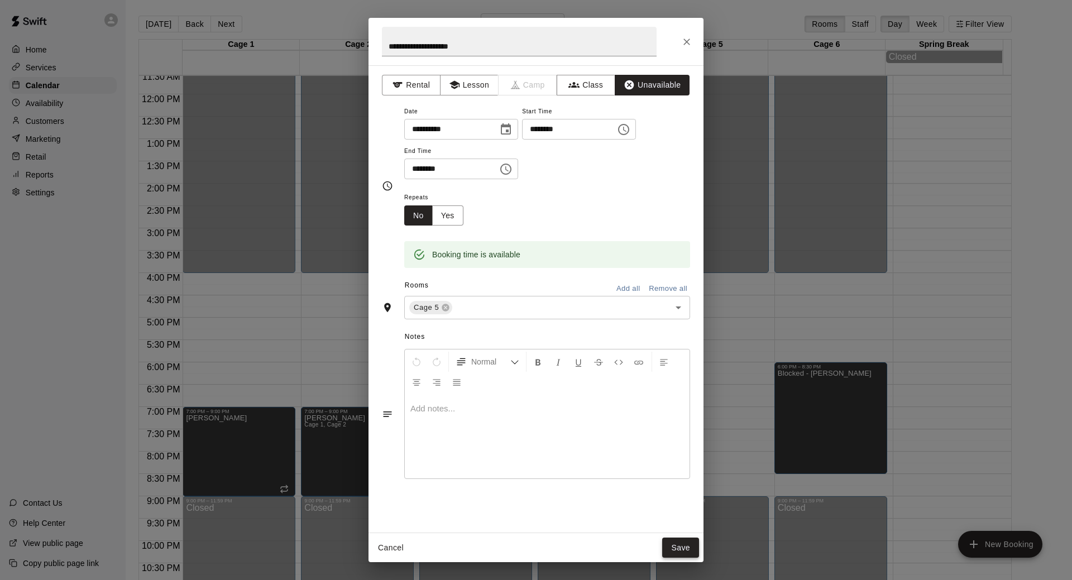
click at [680, 551] on button "Save" at bounding box center [680, 548] width 37 height 21
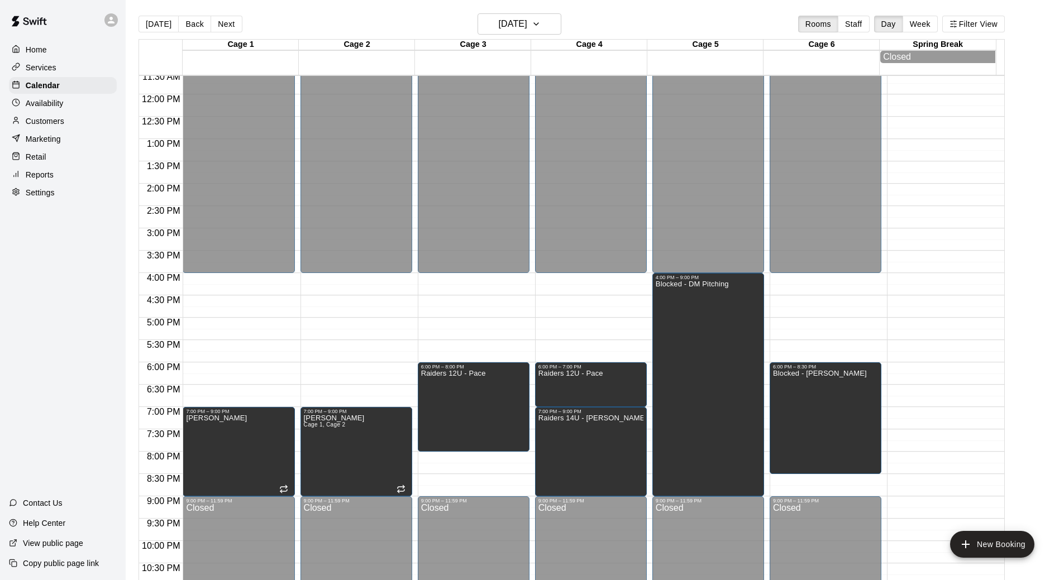
click at [973, 456] on div at bounding box center [943, 94] width 112 height 1072
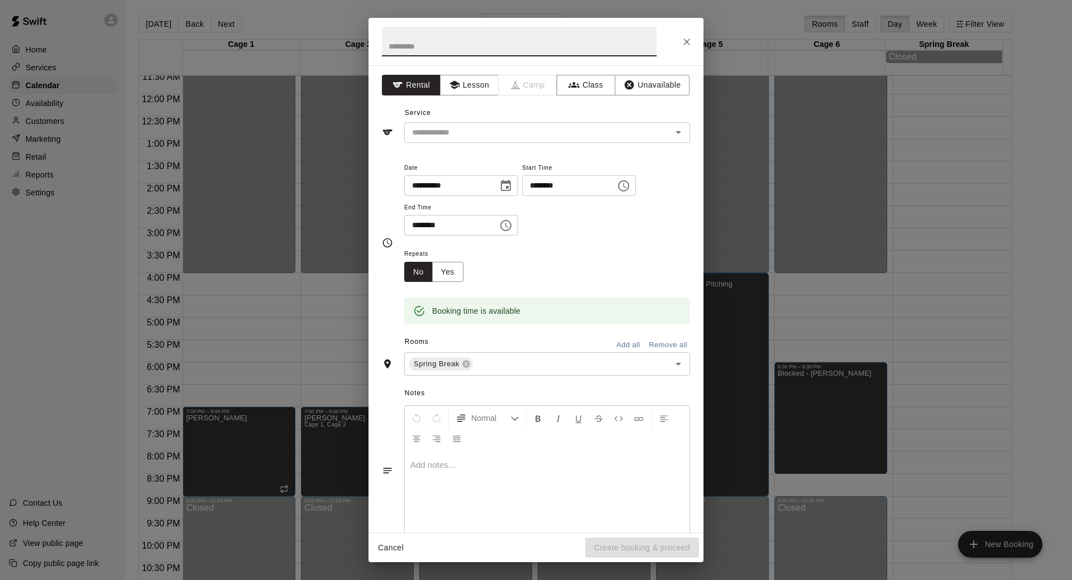
click at [681, 44] on icon "Close" at bounding box center [686, 41] width 11 height 11
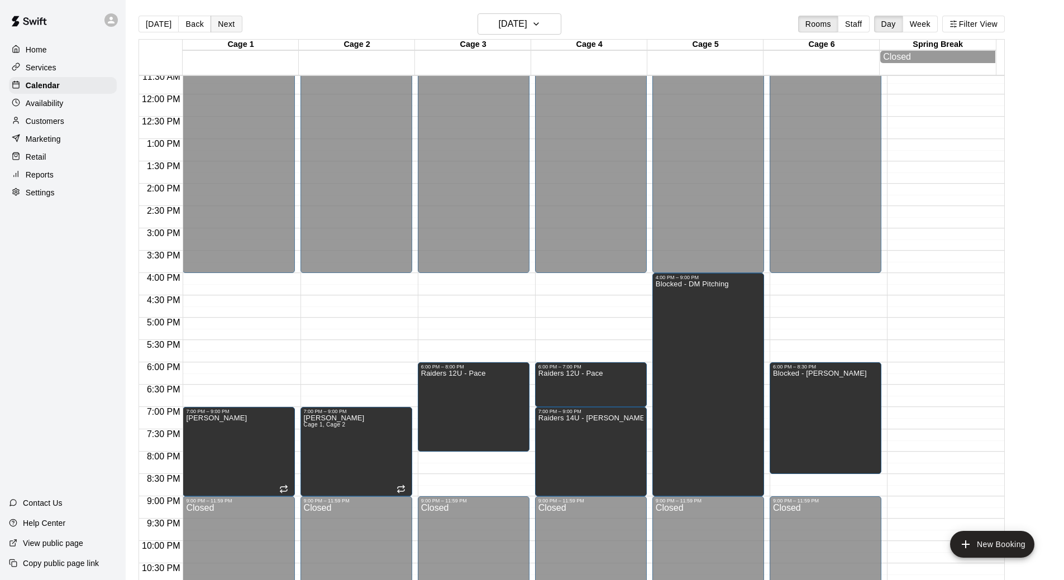
click at [231, 27] on button "Next" at bounding box center [226, 24] width 31 height 17
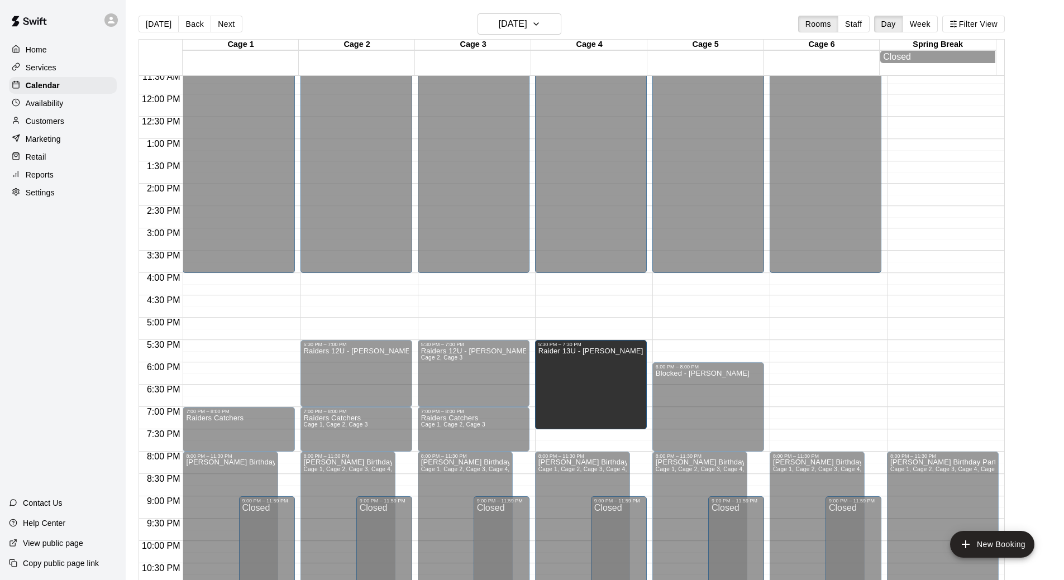
drag, startPoint x: 823, startPoint y: 384, endPoint x: 601, endPoint y: 388, distance: 222.3
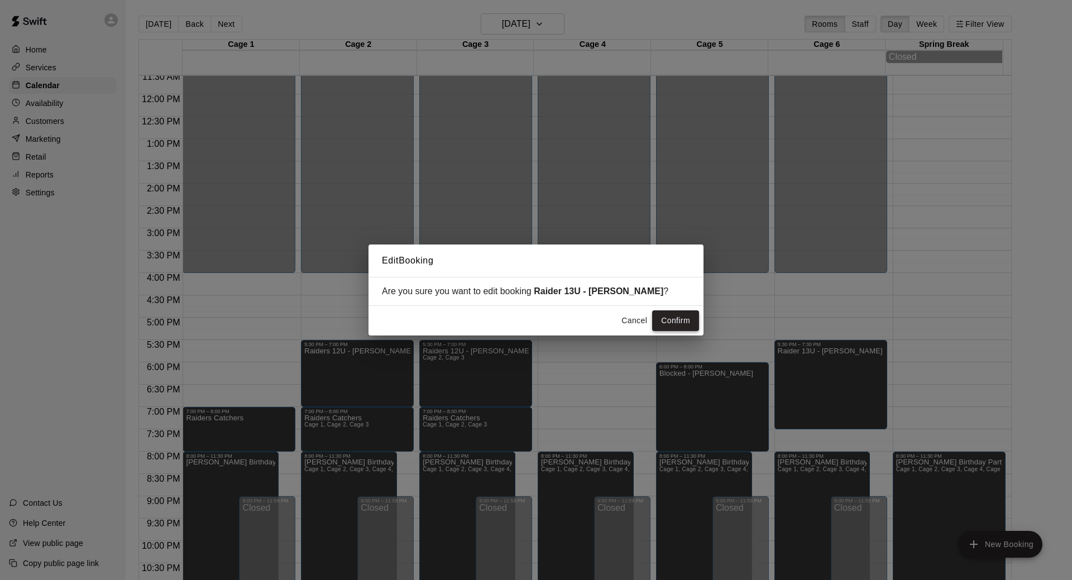
click at [690, 325] on button "Confirm" at bounding box center [675, 321] width 47 height 21
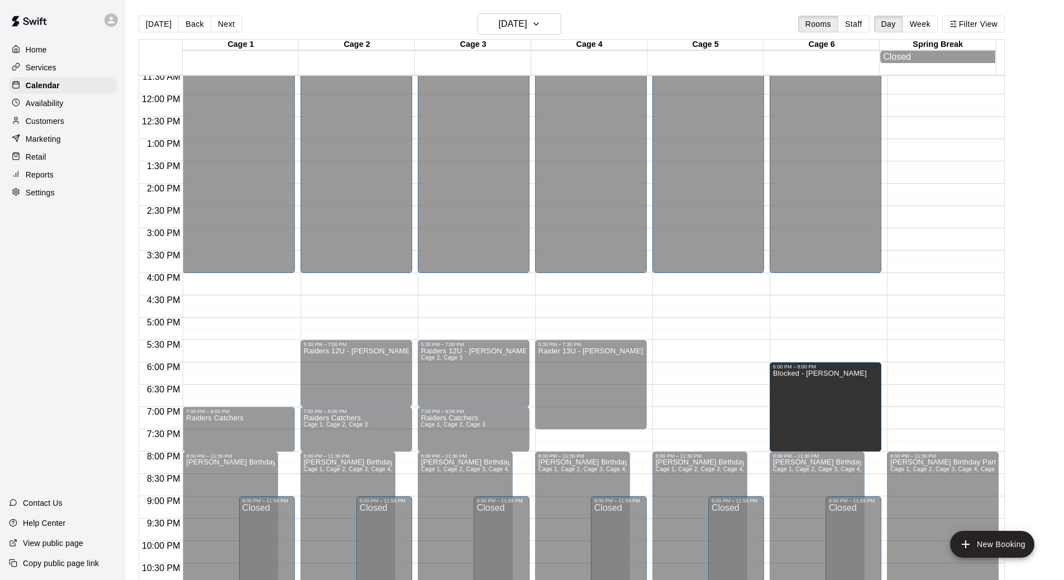
drag, startPoint x: 708, startPoint y: 400, endPoint x: 819, endPoint y: 404, distance: 111.2
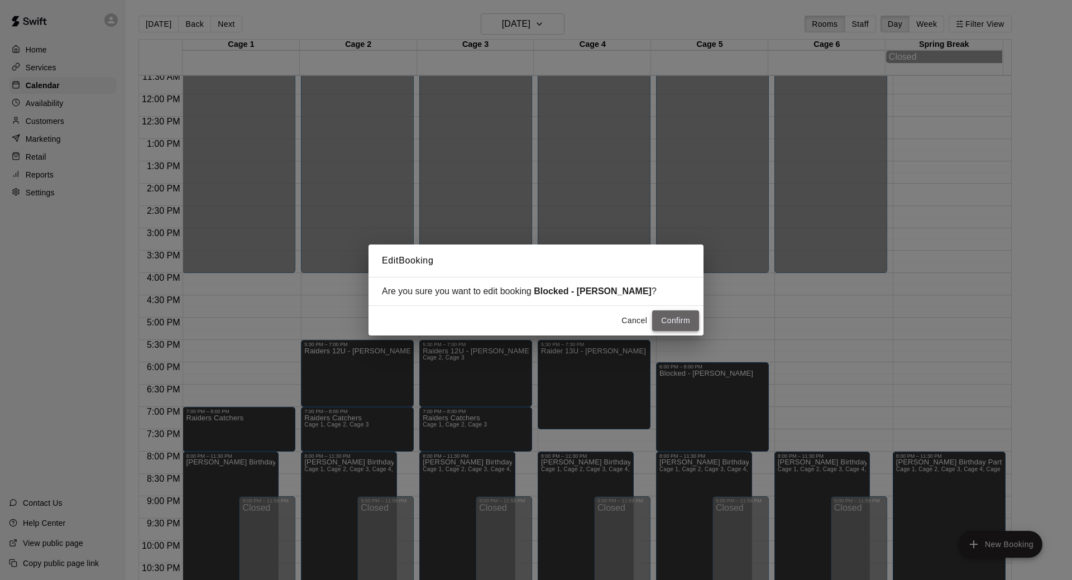
click at [693, 322] on button "Confirm" at bounding box center [675, 321] width 47 height 21
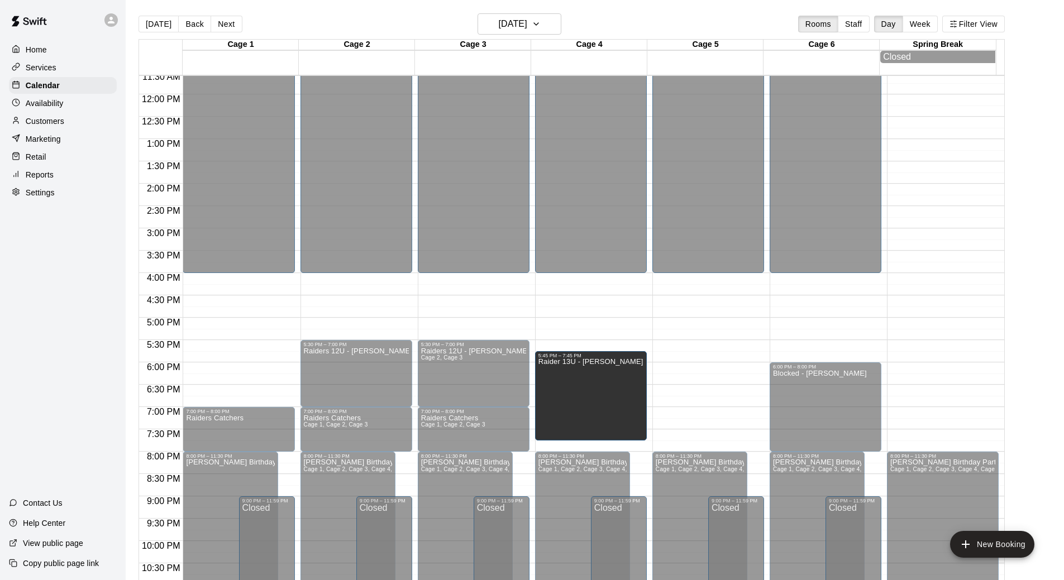
drag, startPoint x: 579, startPoint y: 366, endPoint x: 578, endPoint y: 380, distance: 14.6
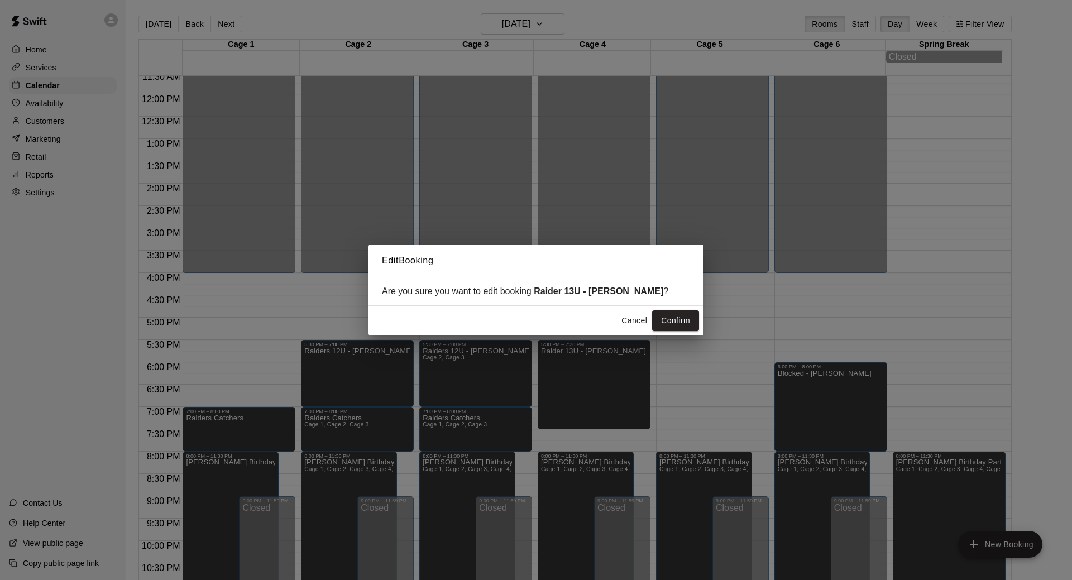
click at [641, 317] on button "Cancel" at bounding box center [635, 321] width 36 height 21
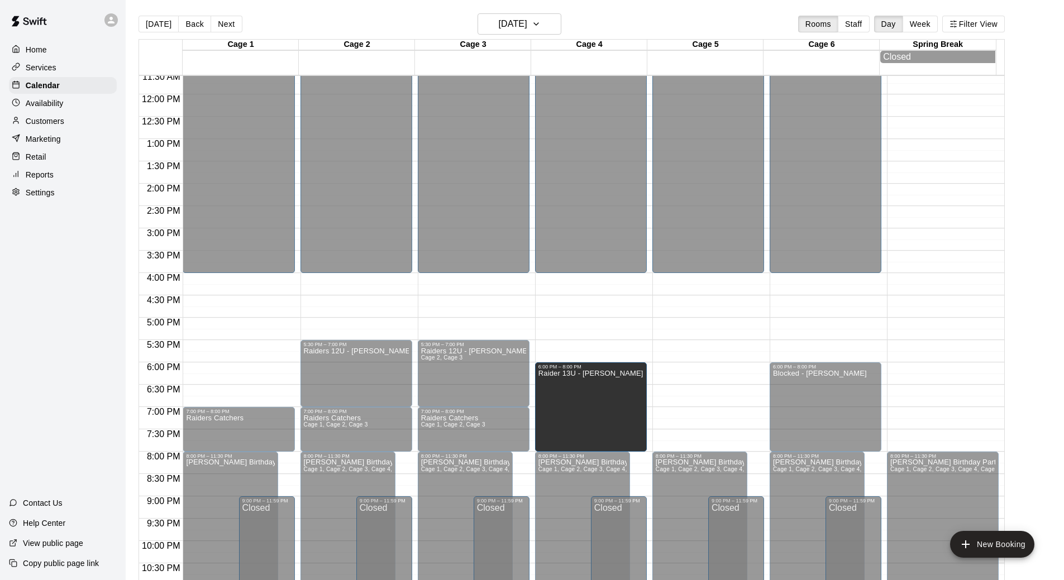
drag, startPoint x: 585, startPoint y: 374, endPoint x: 585, endPoint y: 403, distance: 29.6
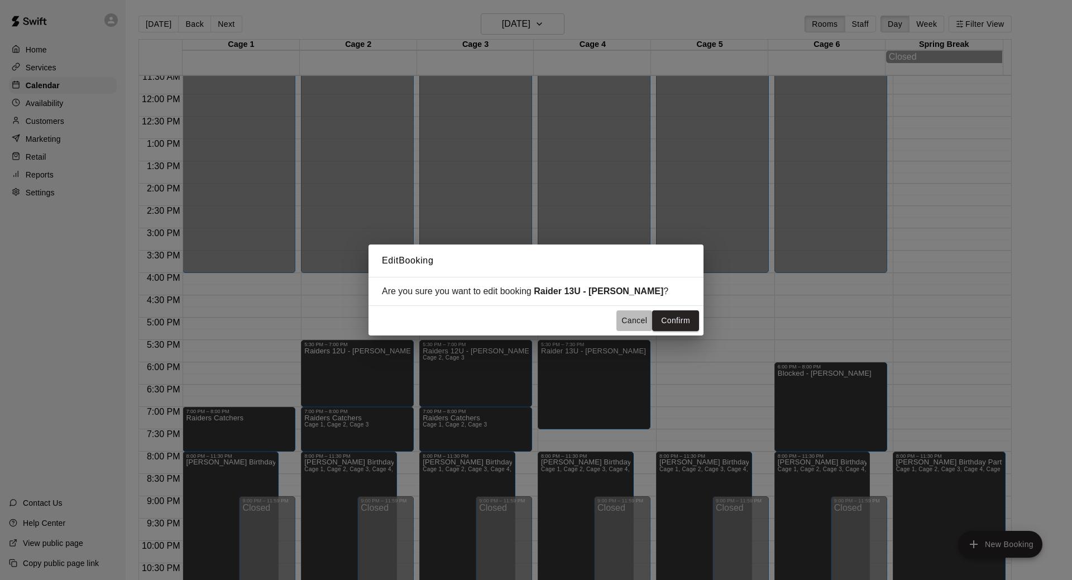
click at [631, 326] on button "Cancel" at bounding box center [635, 321] width 36 height 21
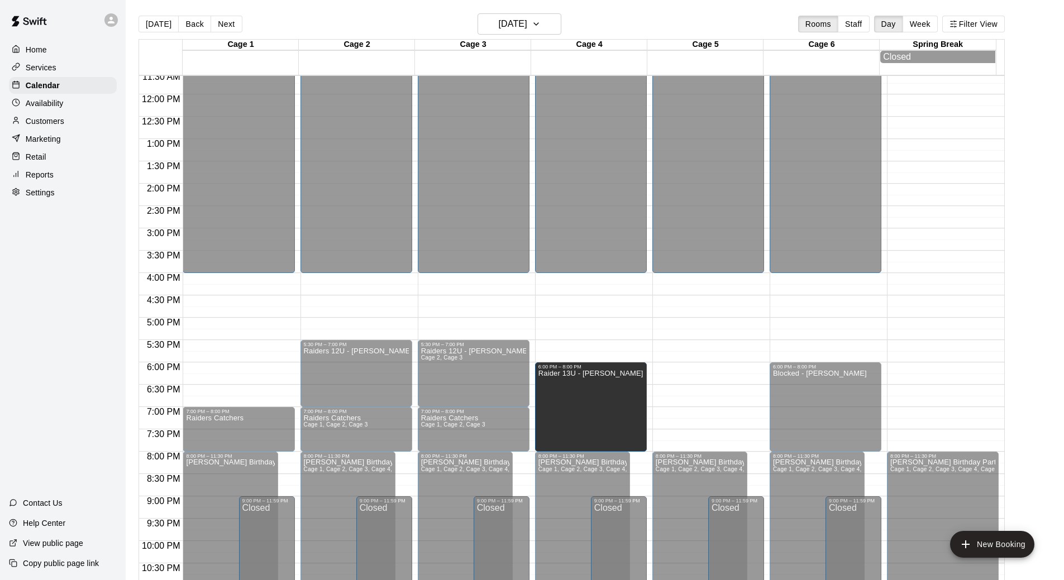
drag, startPoint x: 589, startPoint y: 378, endPoint x: 588, endPoint y: 402, distance: 23.5
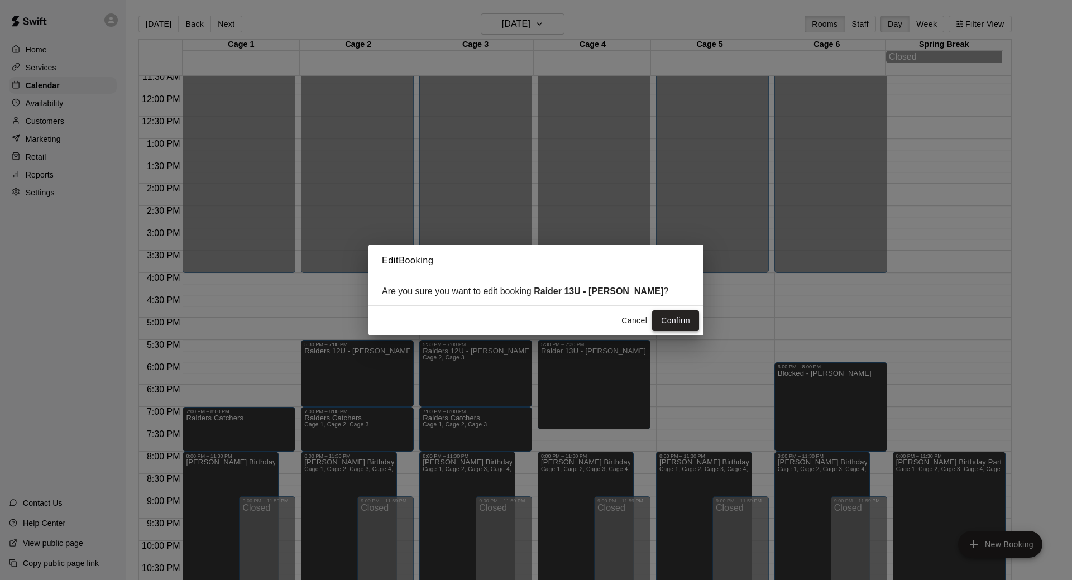
click at [669, 330] on button "Confirm" at bounding box center [675, 321] width 47 height 21
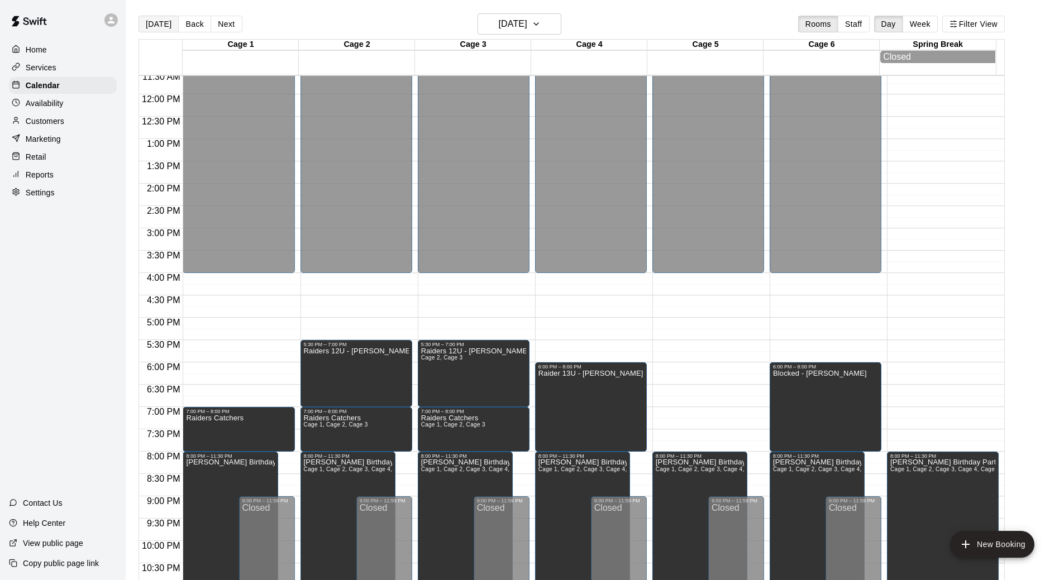
click at [150, 27] on button "[DATE]" at bounding box center [159, 24] width 40 height 17
